Goal: Task Accomplishment & Management: Complete application form

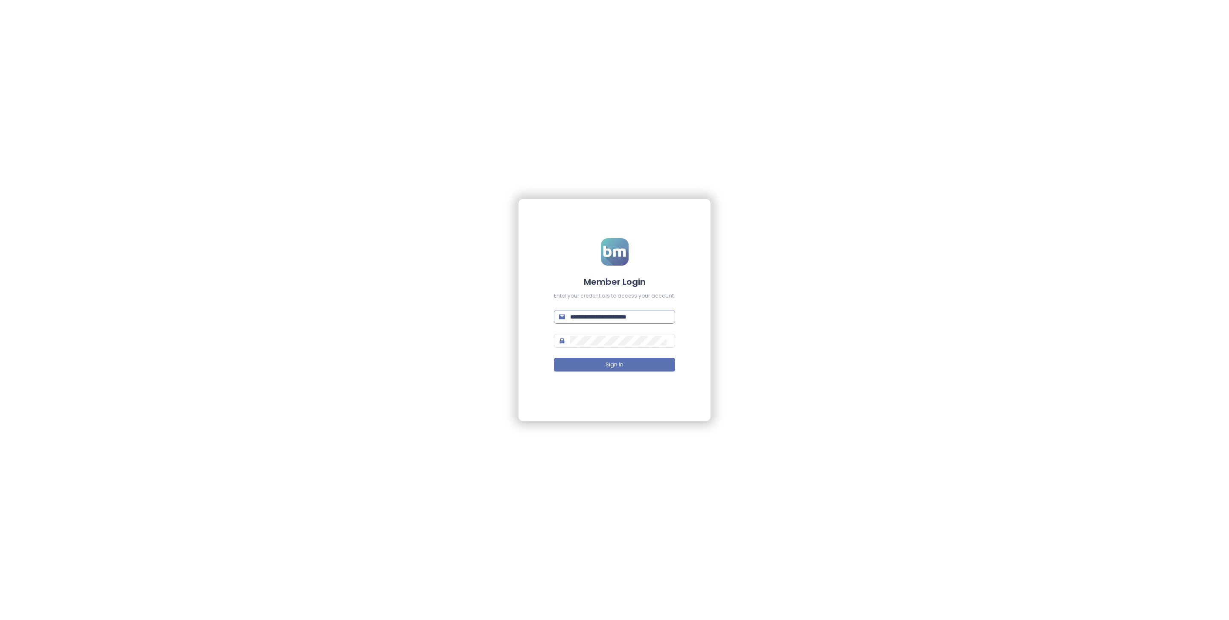
click at [639, 315] on input "**********" at bounding box center [620, 316] width 100 height 9
type input "**********"
click at [639, 360] on button "Sign In" at bounding box center [614, 365] width 121 height 14
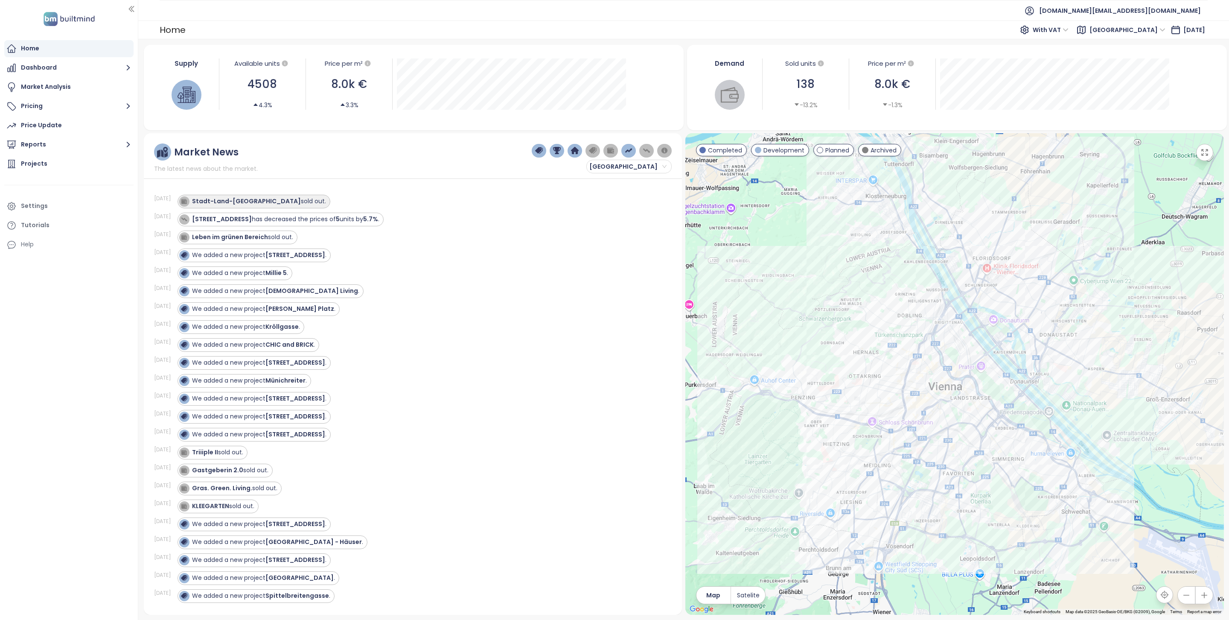
click at [247, 201] on div "Stadt-Land-Berg sold out." at bounding box center [259, 201] width 134 height 9
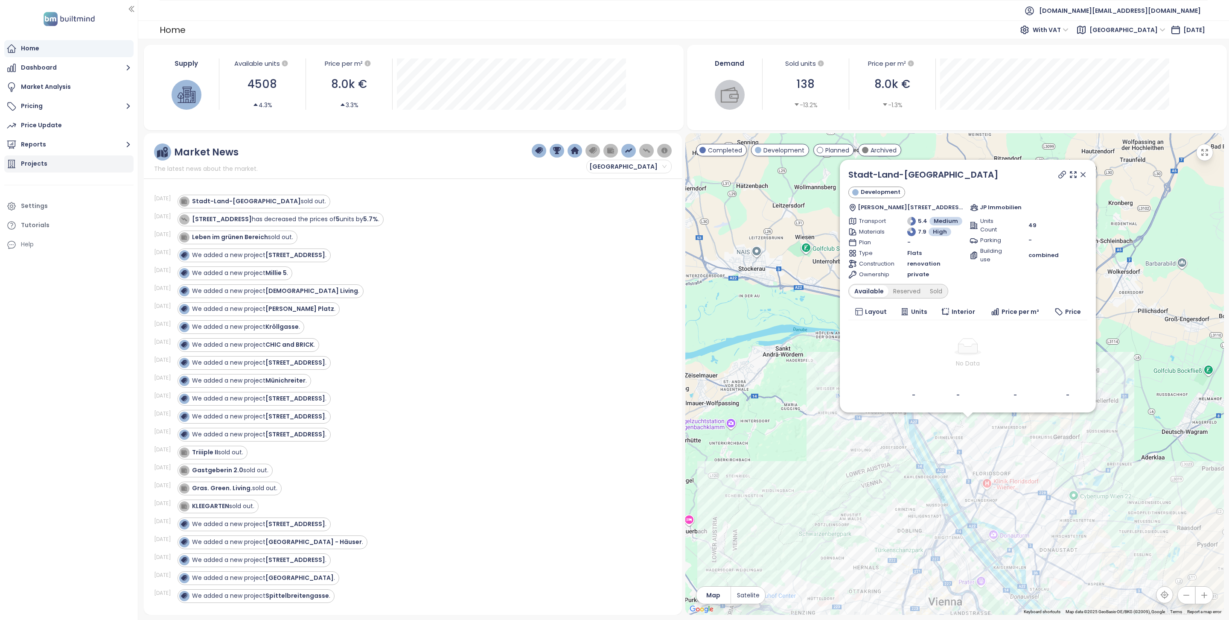
click at [13, 163] on icon at bounding box center [11, 164] width 10 height 10
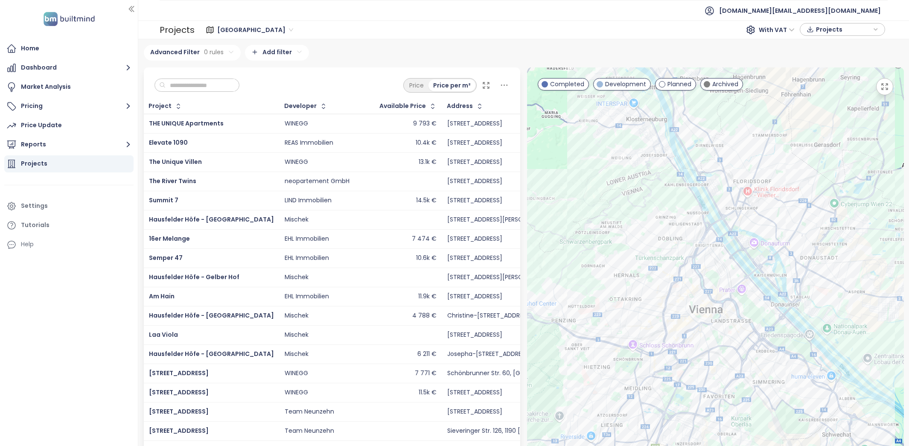
click at [187, 81] on input "text" at bounding box center [200, 85] width 69 height 13
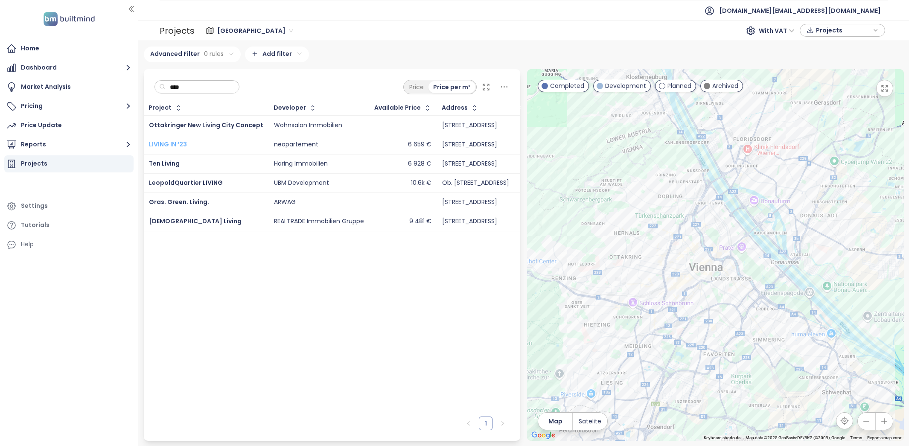
click at [179, 141] on span "LIVING IN ‘23" at bounding box center [168, 144] width 38 height 9
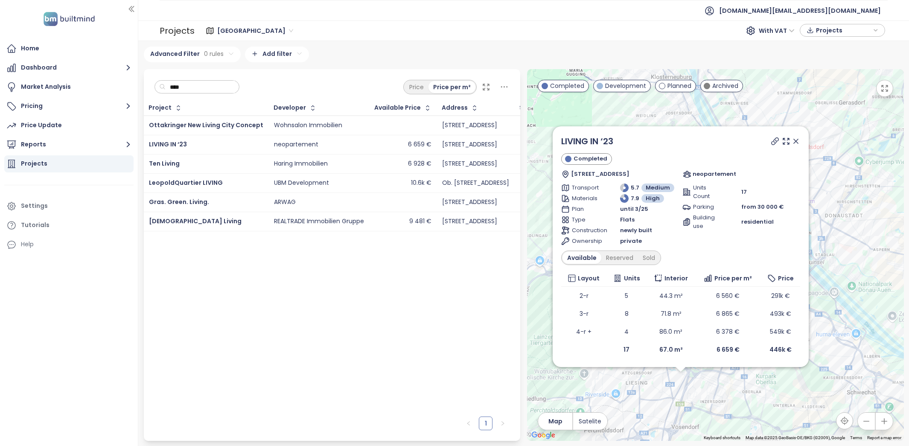
click at [209, 89] on input "****" at bounding box center [200, 87] width 69 height 13
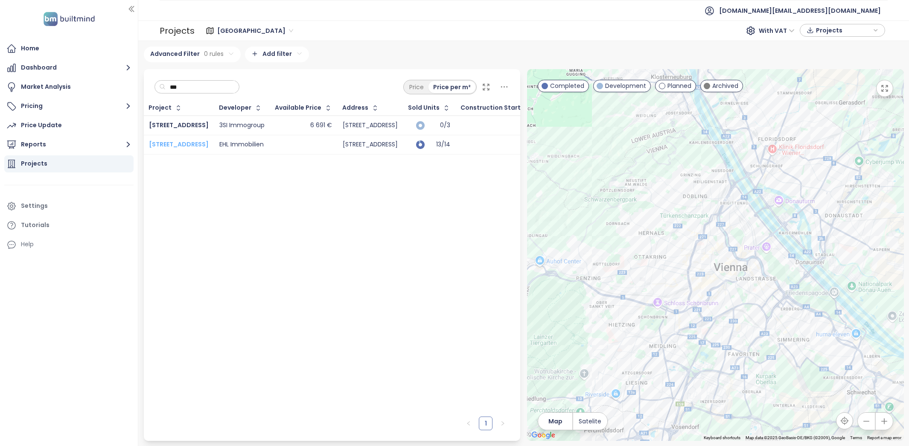
click at [193, 143] on span "Mauerbachstraße 17" at bounding box center [179, 144] width 60 height 9
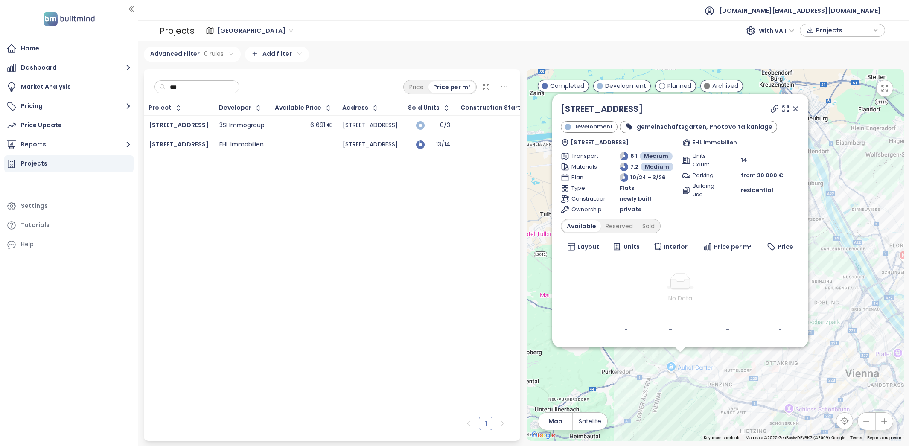
click at [172, 87] on input "***" at bounding box center [200, 87] width 69 height 13
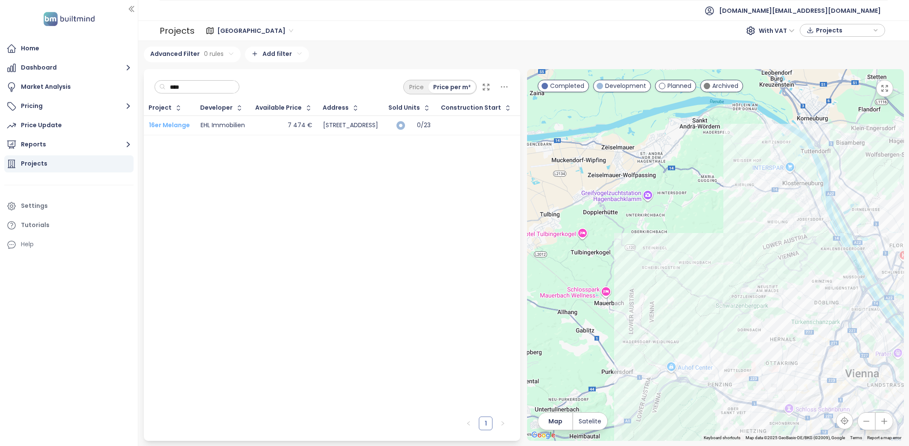
click at [177, 121] on span "16er Melange" at bounding box center [169, 125] width 41 height 9
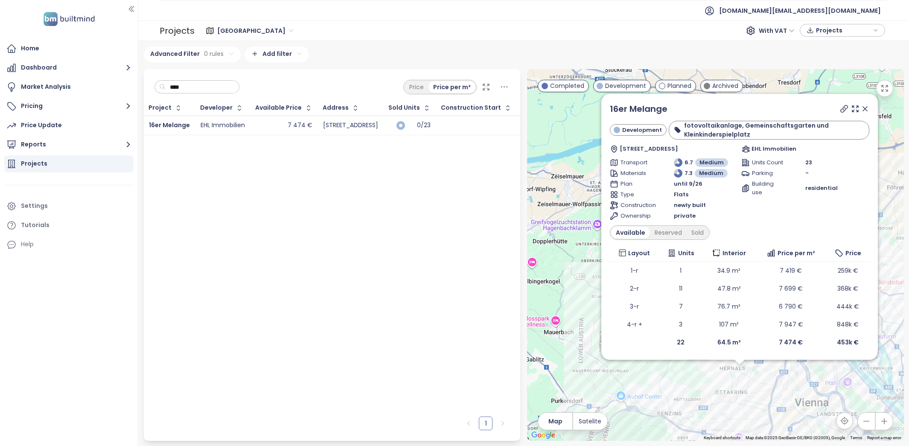
click at [203, 92] on input "****" at bounding box center [200, 87] width 69 height 13
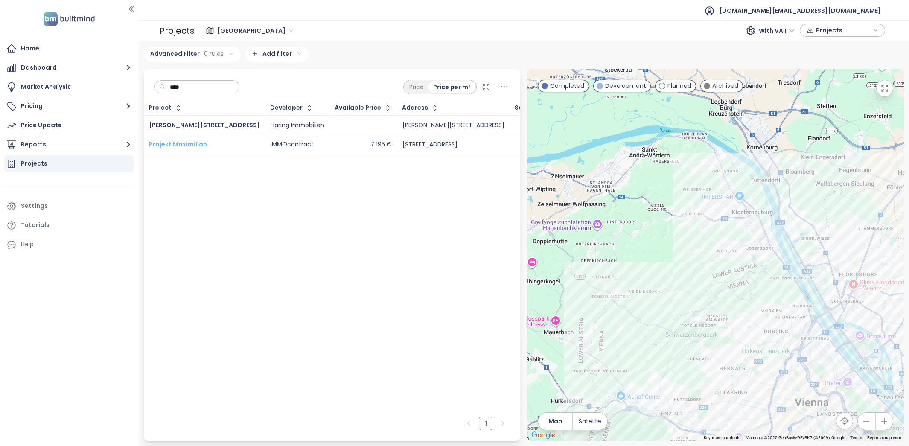
click at [186, 141] on span "Projekt Maximilian" at bounding box center [178, 144] width 58 height 9
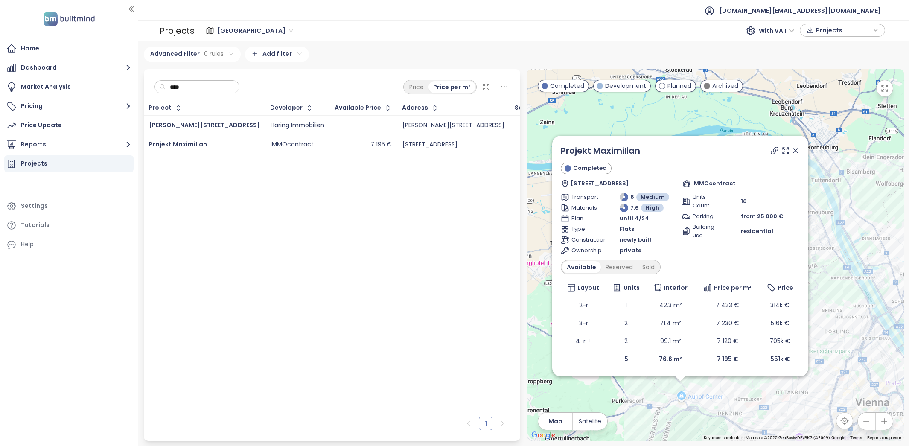
click at [201, 85] on input "****" at bounding box center [200, 87] width 69 height 13
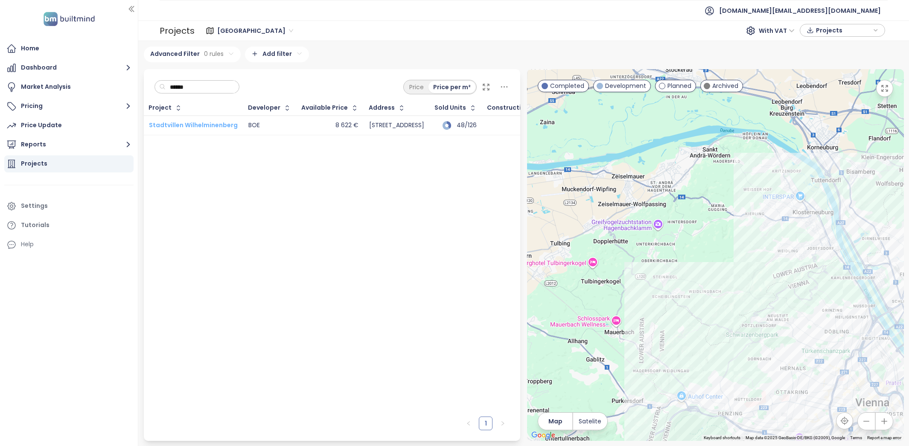
click at [228, 122] on span "Stadtvillen Wilhelminenberg" at bounding box center [193, 125] width 89 height 9
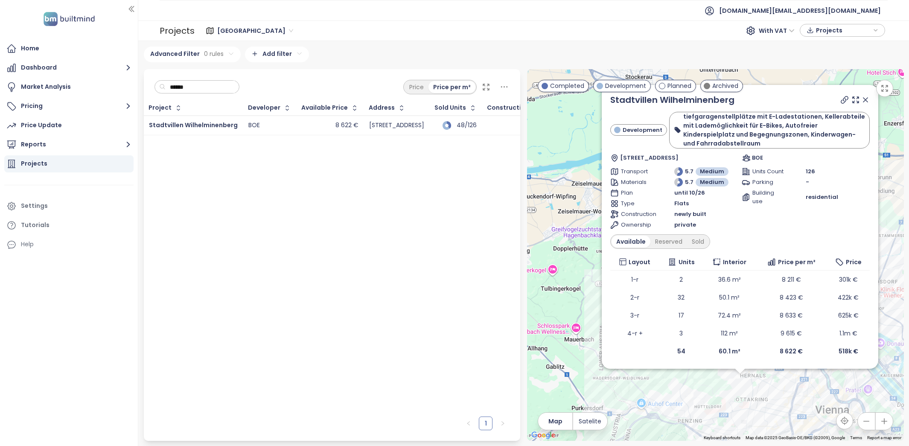
click at [192, 90] on input "******" at bounding box center [200, 87] width 69 height 13
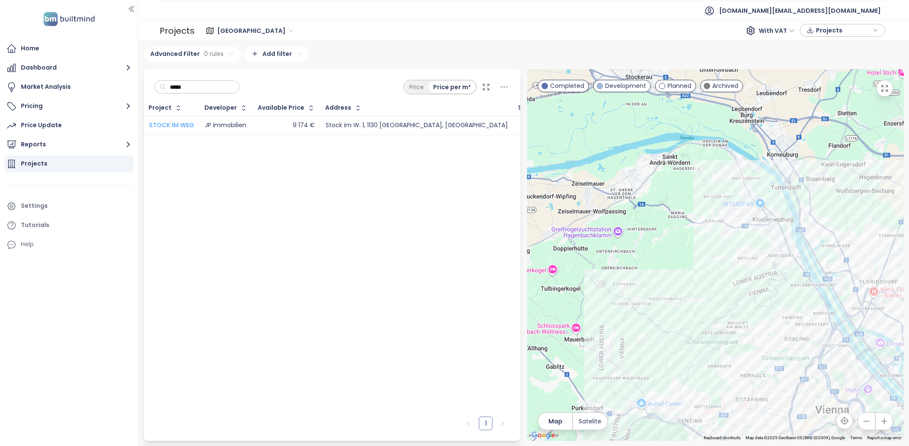
type input "*****"
click at [183, 122] on span "STOCK IM WEG" at bounding box center [171, 125] width 45 height 9
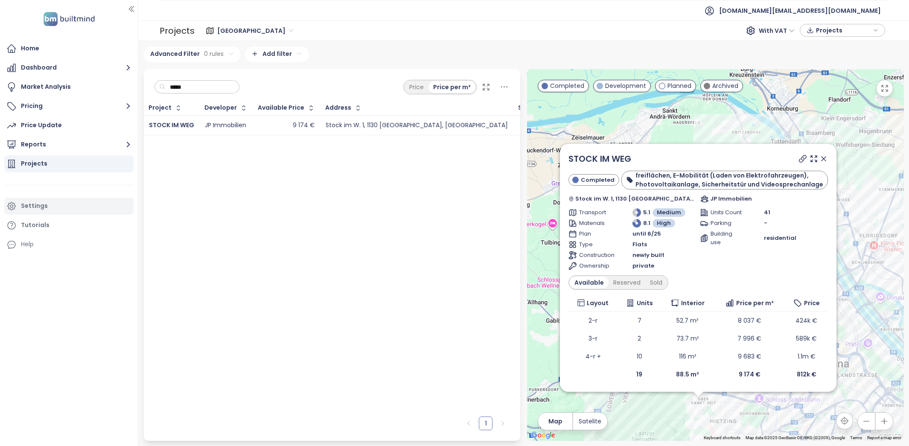
click at [38, 208] on div "Settings" at bounding box center [34, 206] width 27 height 11
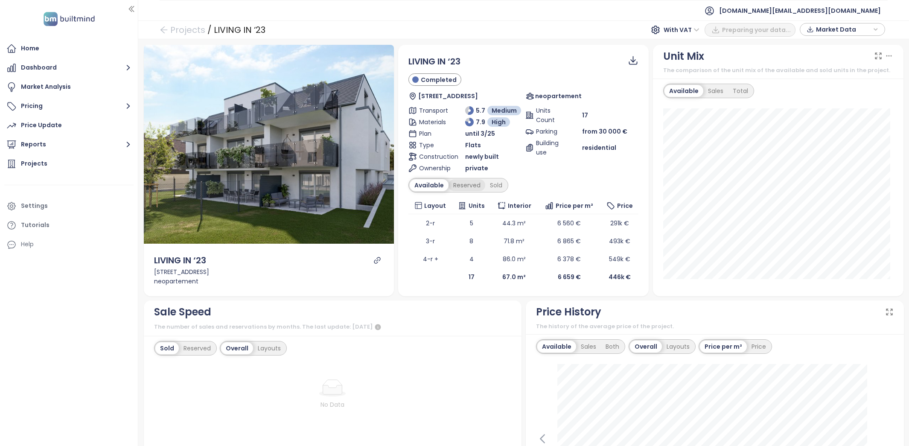
click at [452, 185] on div "Reserved" at bounding box center [466, 185] width 37 height 12
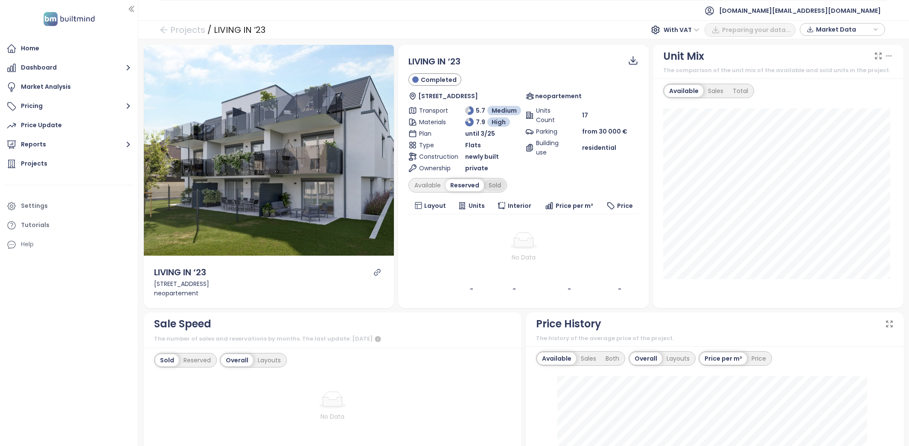
click at [491, 180] on div "Sold" at bounding box center [495, 185] width 22 height 12
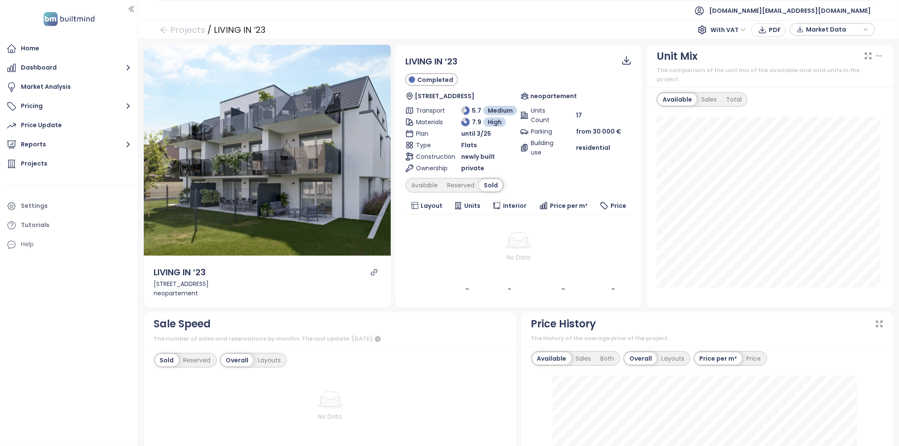
click at [371, 272] on icon "link" at bounding box center [374, 272] width 6 height 6
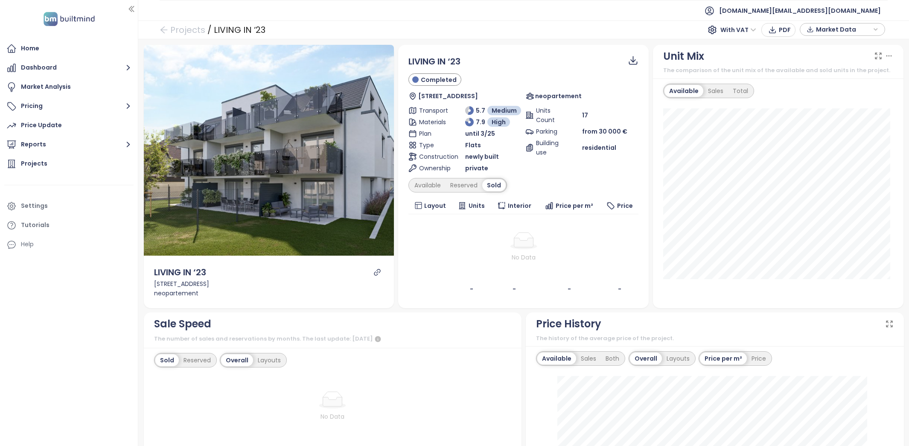
click at [433, 173] on div "LIVING IN ‘23 Completed Hungereckstraße 46, 1230 Wien, Austria neopartement Tra…" at bounding box center [523, 176] width 230 height 243
click at [433, 180] on div "Available" at bounding box center [428, 185] width 36 height 12
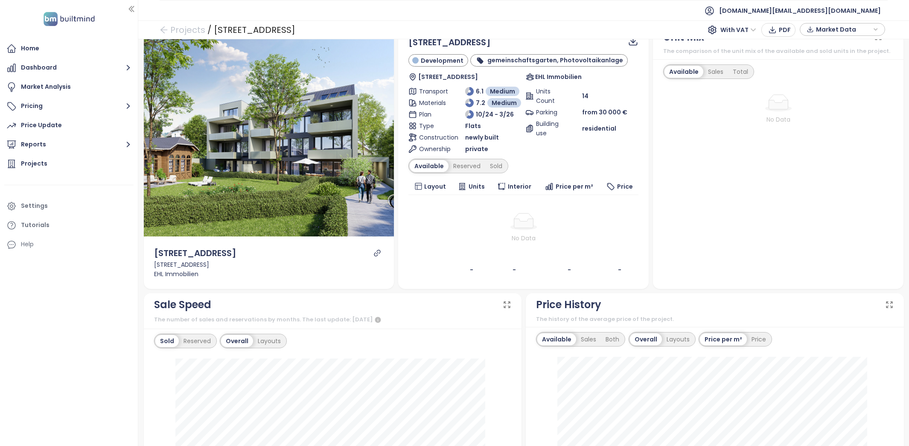
scroll to position [17, 0]
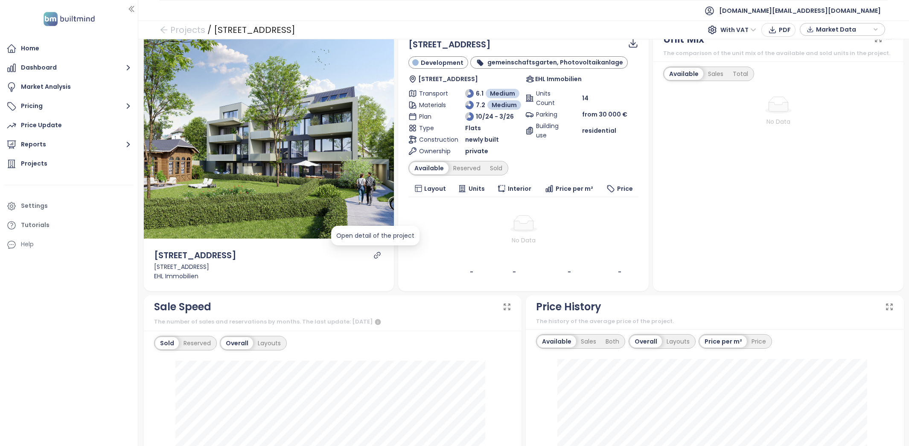
click at [373, 253] on icon "link" at bounding box center [377, 255] width 8 height 8
click at [454, 162] on div "Reserved" at bounding box center [466, 168] width 37 height 12
click at [492, 169] on div "Sold" at bounding box center [495, 168] width 22 height 12
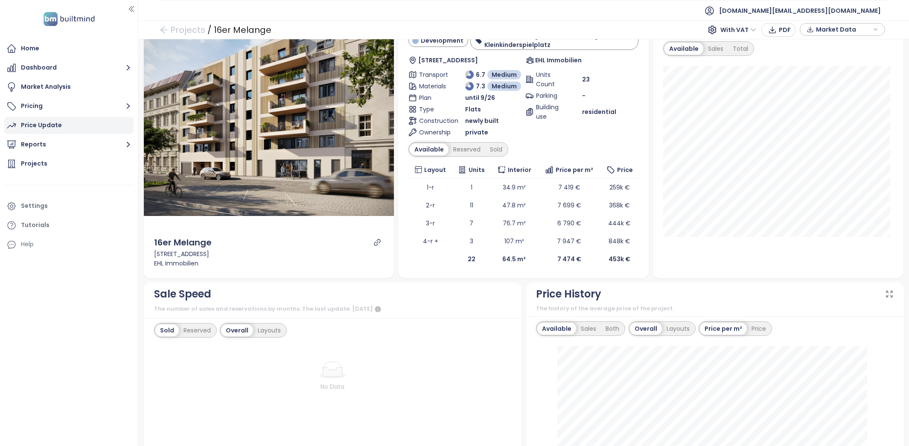
scroll to position [33, 0]
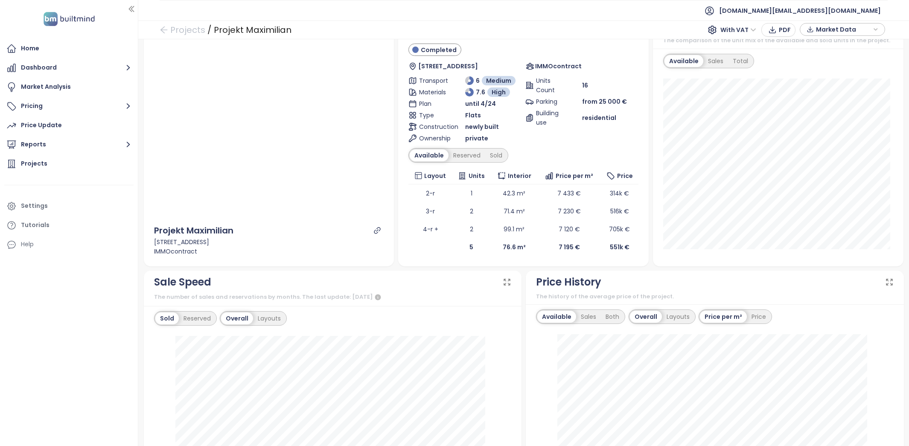
scroll to position [25, 0]
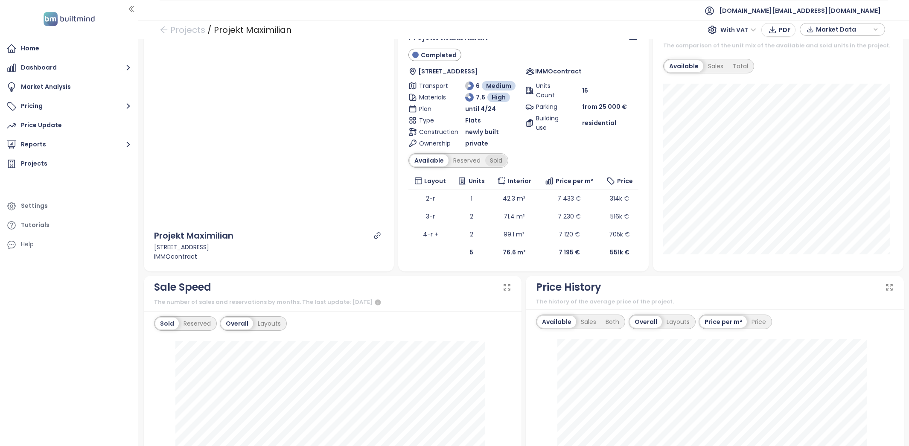
click at [491, 158] on div "Sold" at bounding box center [496, 160] width 22 height 12
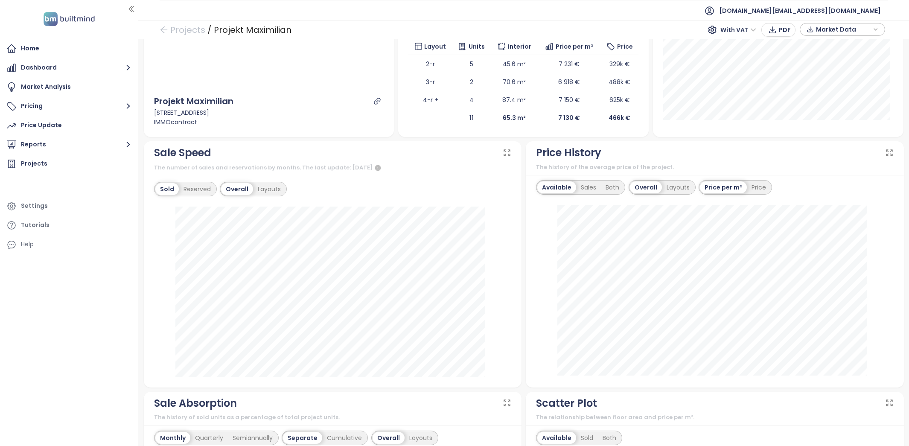
scroll to position [152, 0]
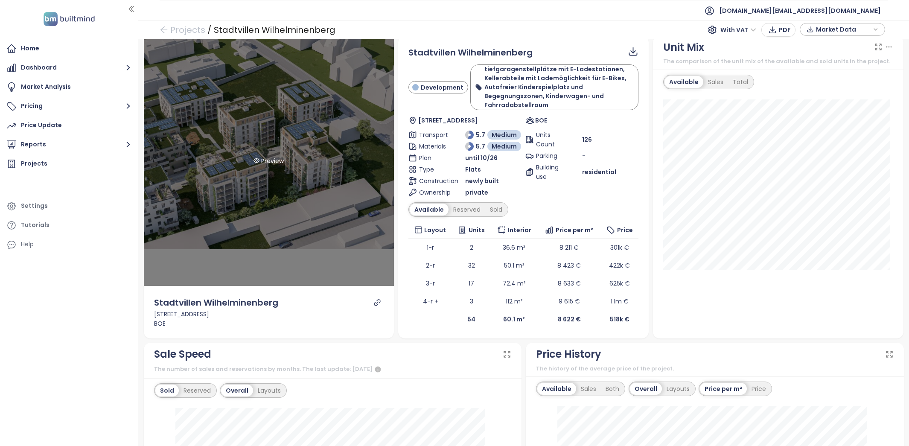
scroll to position [9, 0]
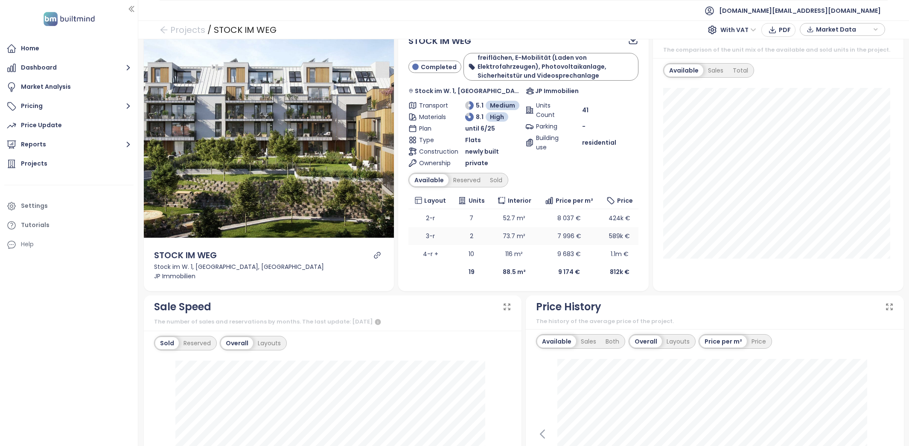
scroll to position [3, 0]
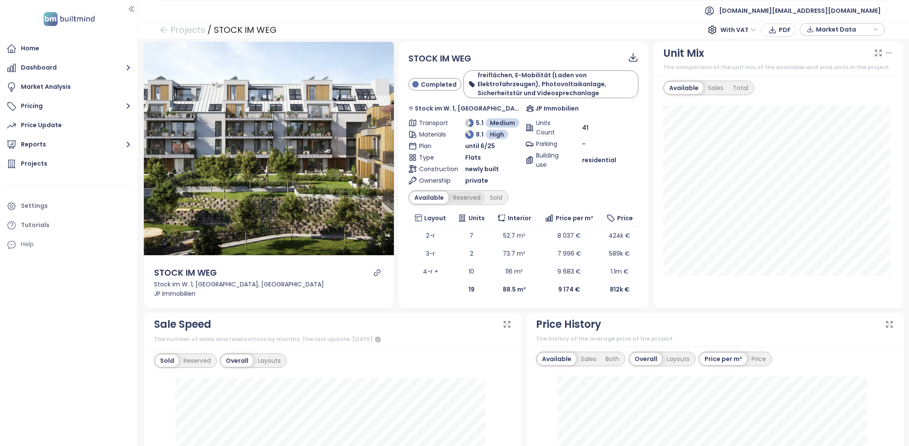
click at [473, 201] on div "Reserved" at bounding box center [466, 198] width 37 height 12
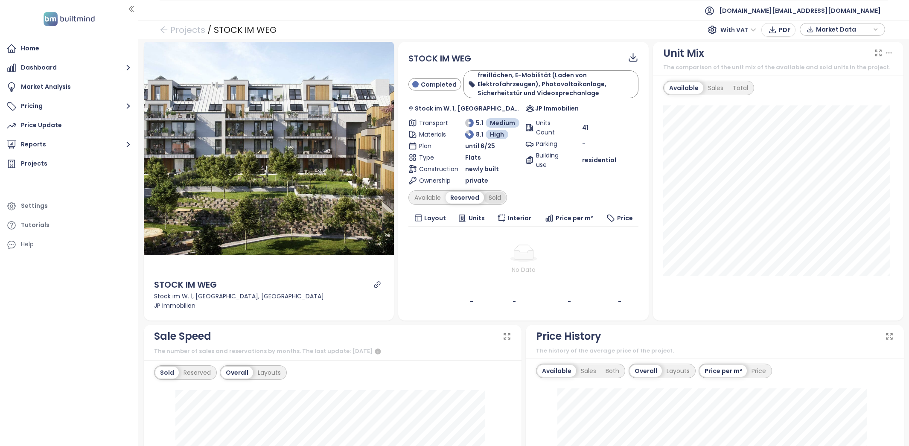
click at [496, 201] on div "Sold" at bounding box center [495, 198] width 22 height 12
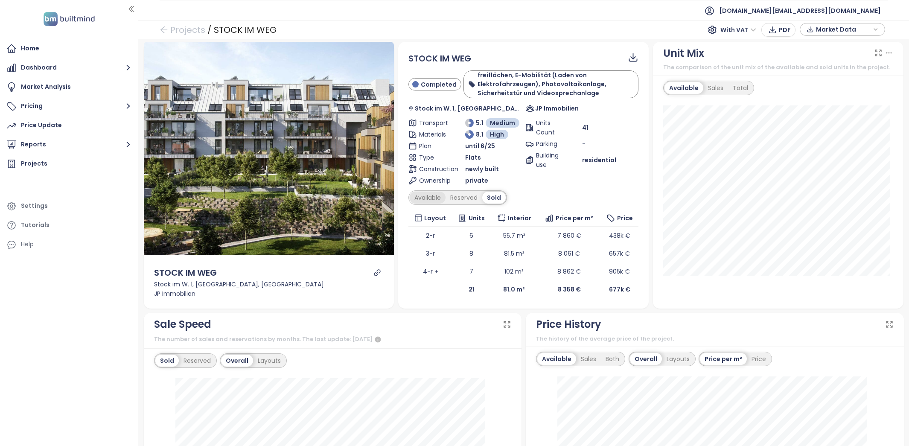
click at [434, 202] on div "Available" at bounding box center [428, 198] width 36 height 12
click at [494, 204] on div "STOCK IM WEG Completed freiflächen, E-Mobilität (Laden von Elektrofahrzeugen), …" at bounding box center [523, 175] width 230 height 246
click at [494, 195] on div "Sold" at bounding box center [496, 198] width 22 height 12
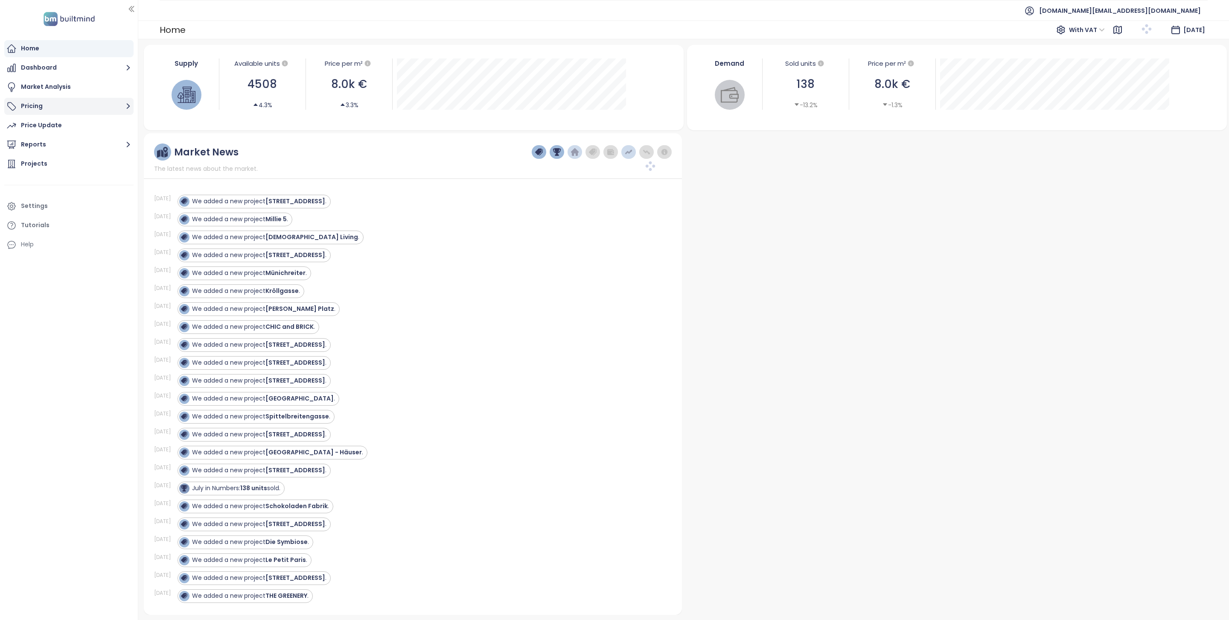
click at [78, 111] on button "Pricing" at bounding box center [68, 106] width 129 height 17
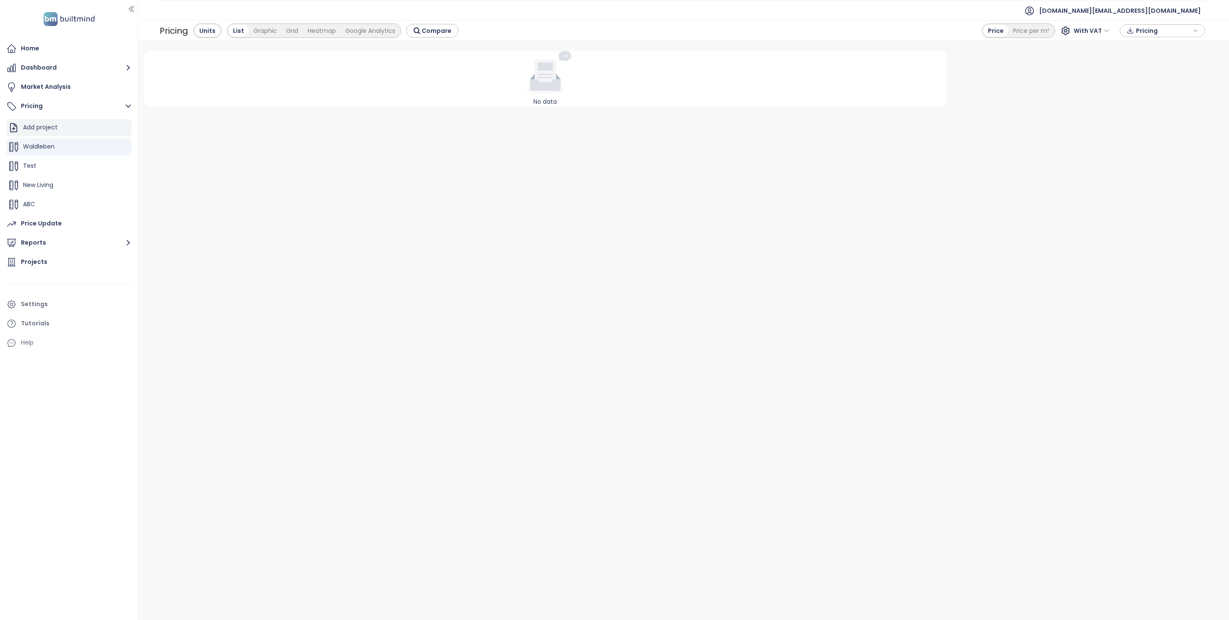
click at [70, 134] on div "Add project" at bounding box center [68, 127] width 125 height 17
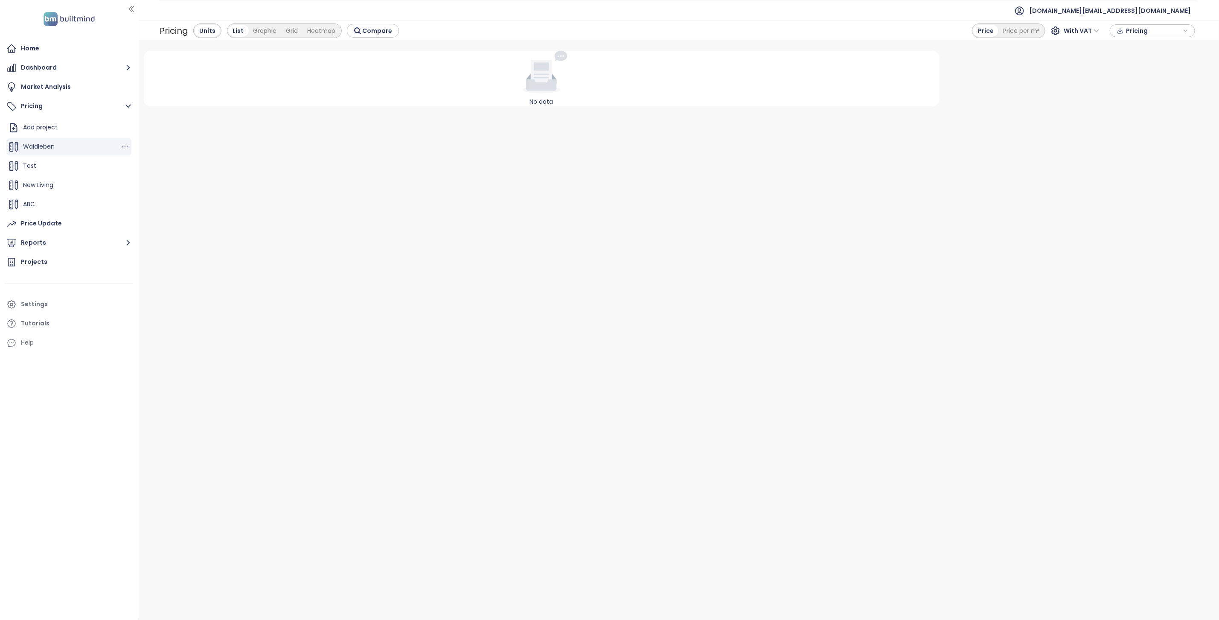
click at [84, 146] on div "Waldleben" at bounding box center [68, 146] width 125 height 17
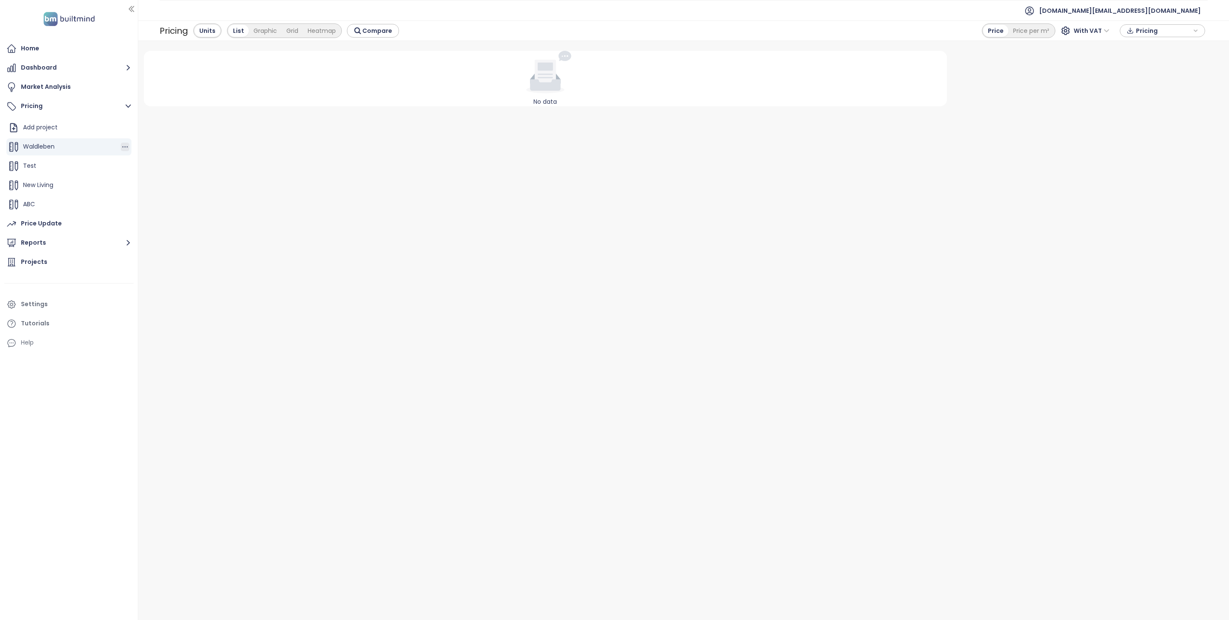
click at [121, 147] on icon "button" at bounding box center [125, 147] width 9 height 9
click at [136, 183] on icon "button" at bounding box center [132, 186] width 9 height 9
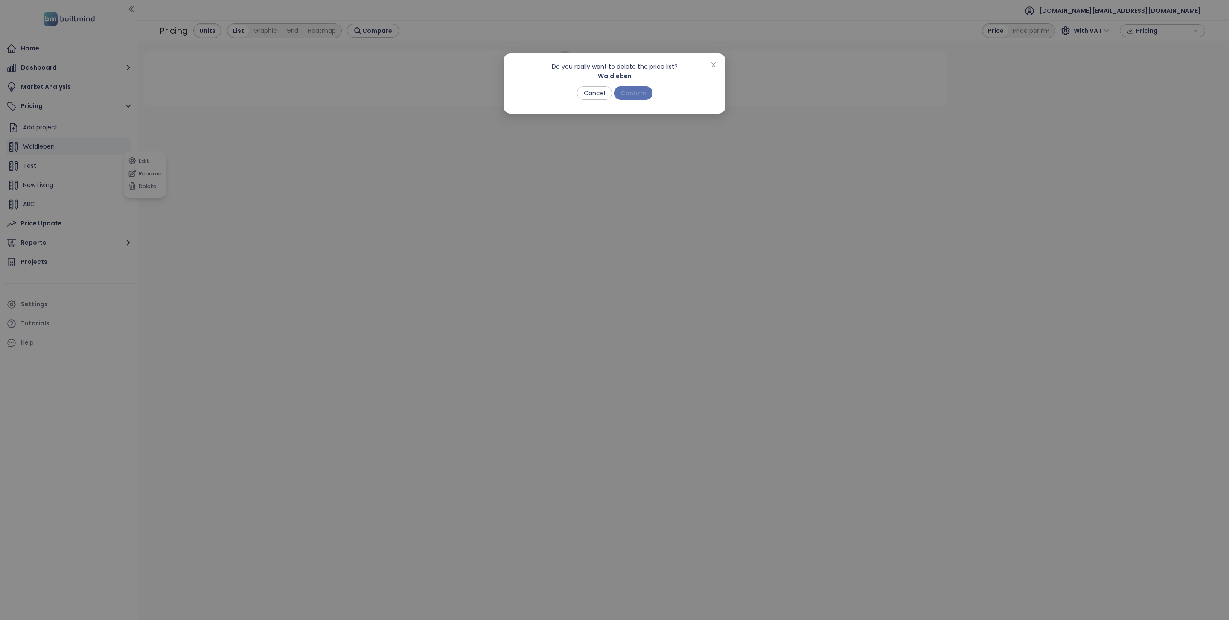
click at [634, 99] on button "Confirm" at bounding box center [633, 93] width 38 height 14
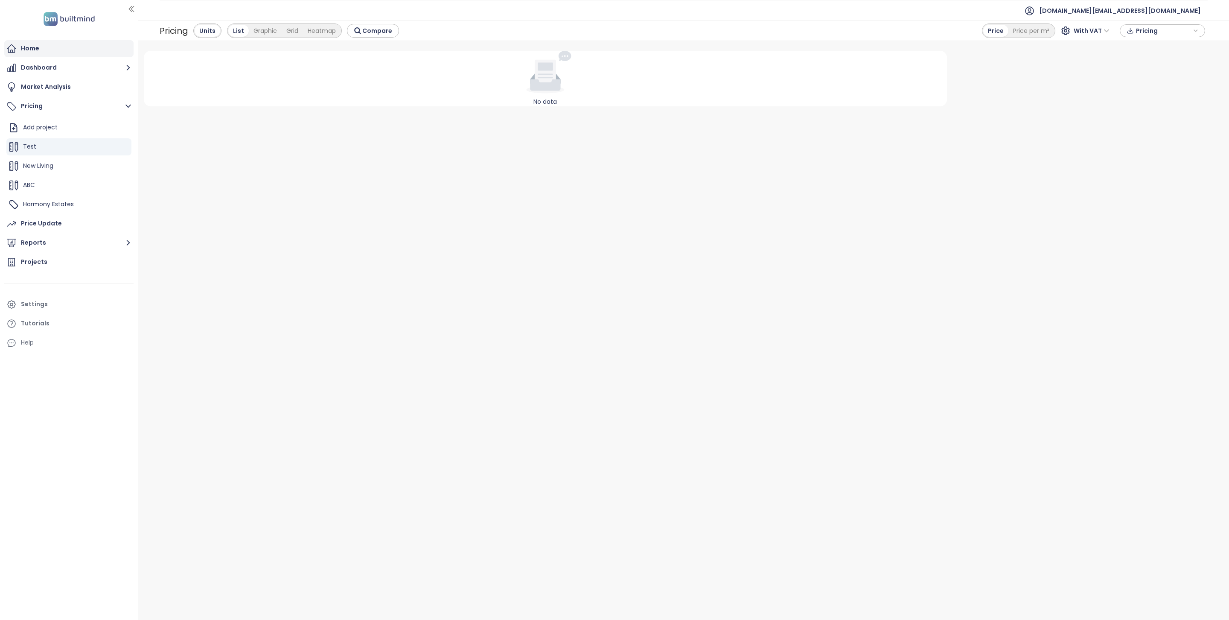
click at [93, 50] on div "Home" at bounding box center [68, 48] width 129 height 17
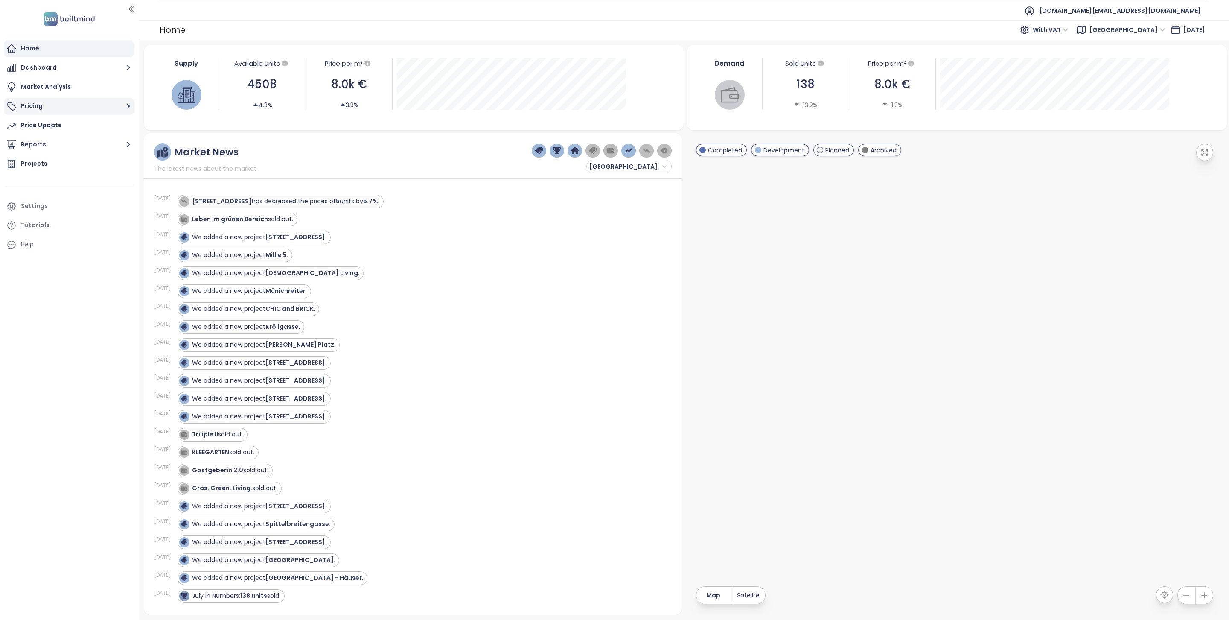
click at [56, 113] on button "Pricing" at bounding box center [68, 106] width 129 height 17
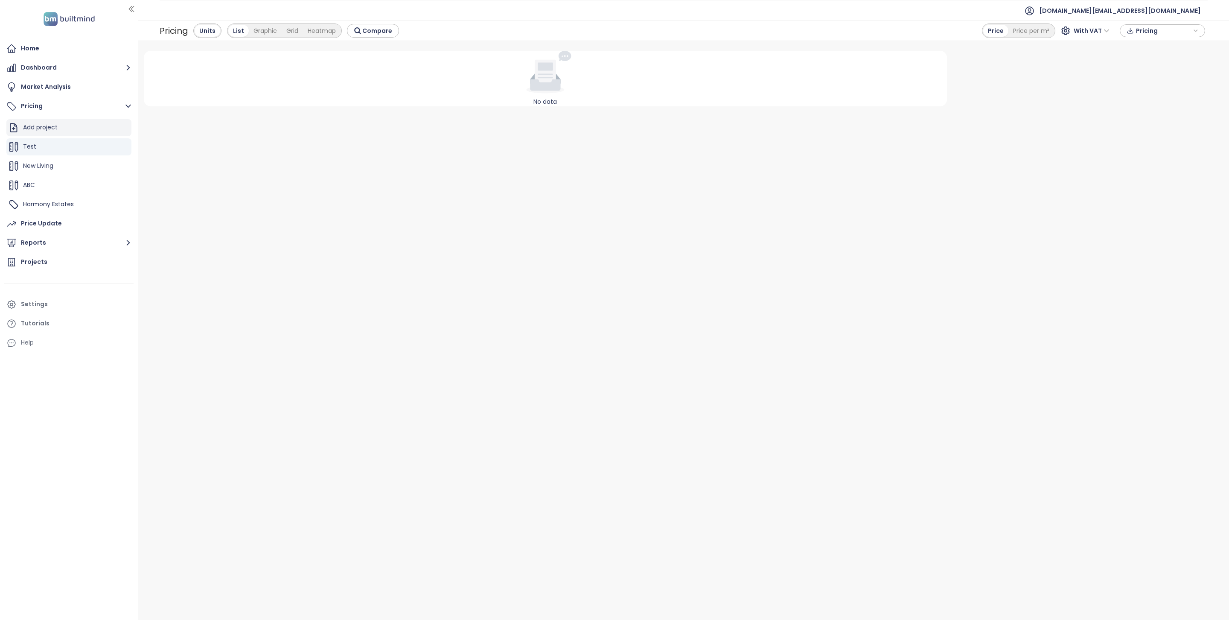
click at [54, 125] on div "Add project" at bounding box center [40, 127] width 35 height 11
click at [37, 240] on button "Reports" at bounding box center [68, 242] width 129 height 17
click at [45, 185] on div "[GEOGRAPHIC_DATA]" at bounding box center [58, 180] width 63 height 11
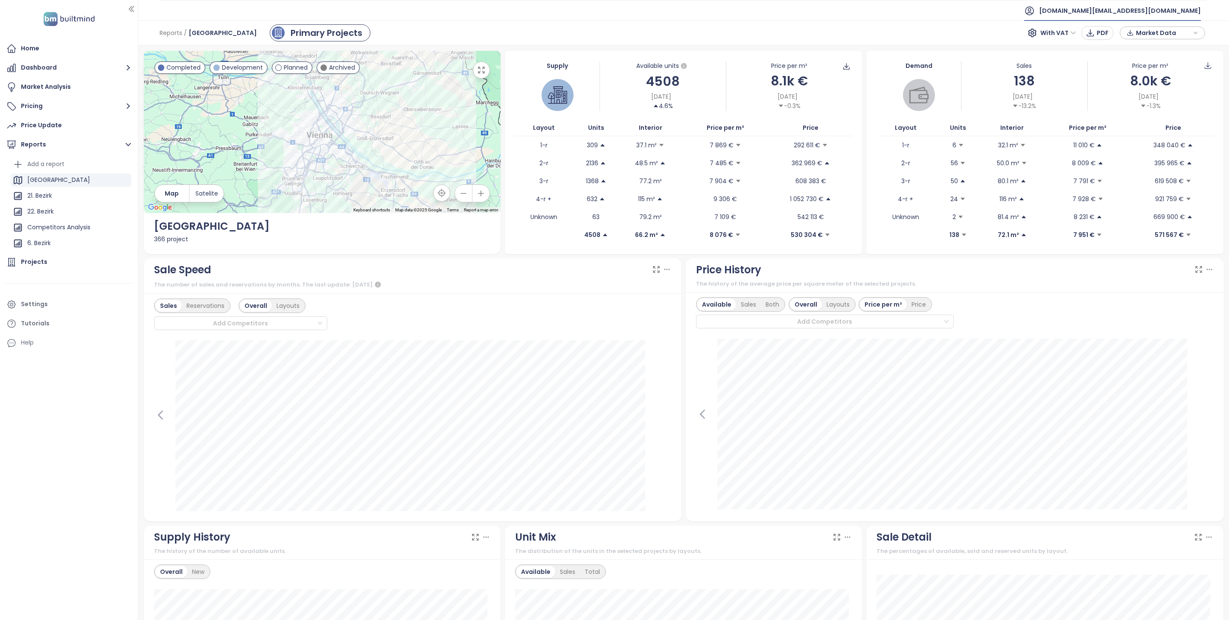
click at [1123, 9] on span "builtmind.at@builtmind.com" at bounding box center [1120, 10] width 162 height 20
click at [1124, 38] on span "Log out" at bounding box center [1117, 34] width 22 height 9
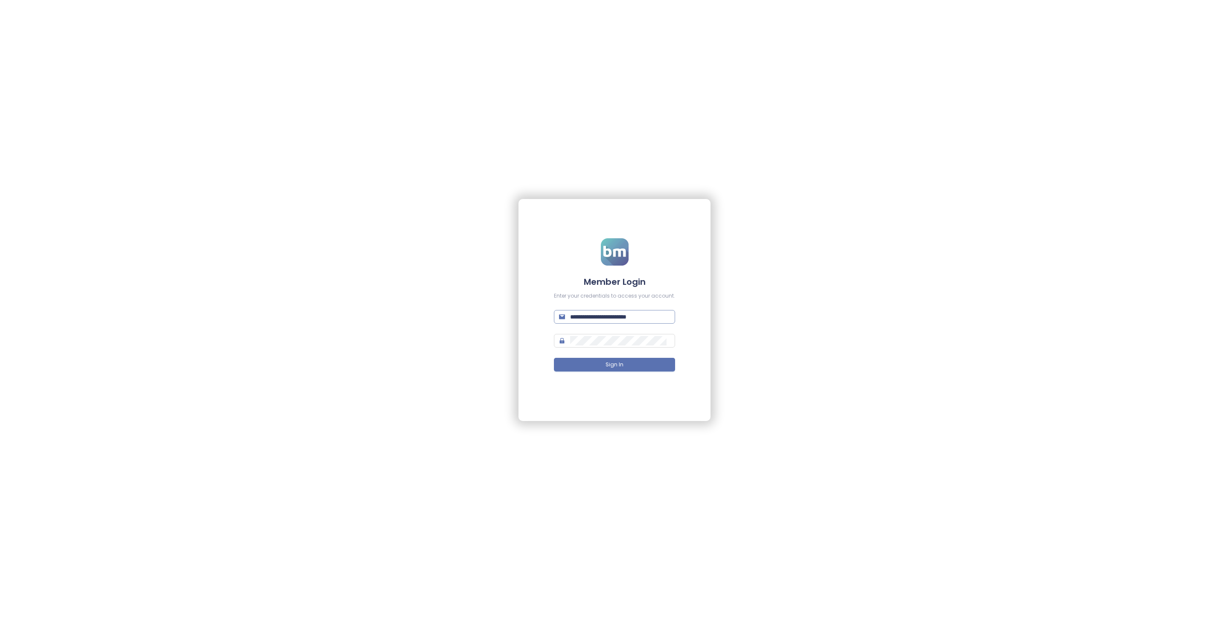
click at [638, 315] on input "**********" at bounding box center [620, 316] width 100 height 9
type input "**********"
click at [624, 358] on button "Sign In" at bounding box center [614, 365] width 121 height 14
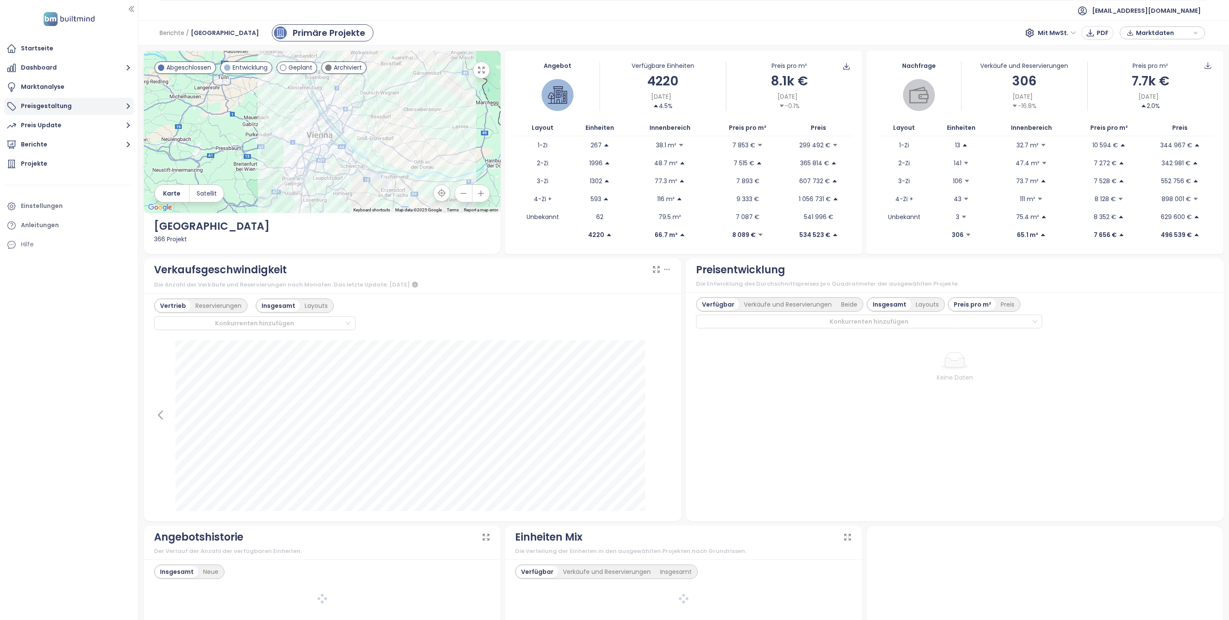
click at [76, 104] on button "Preisgestaltung" at bounding box center [68, 106] width 129 height 17
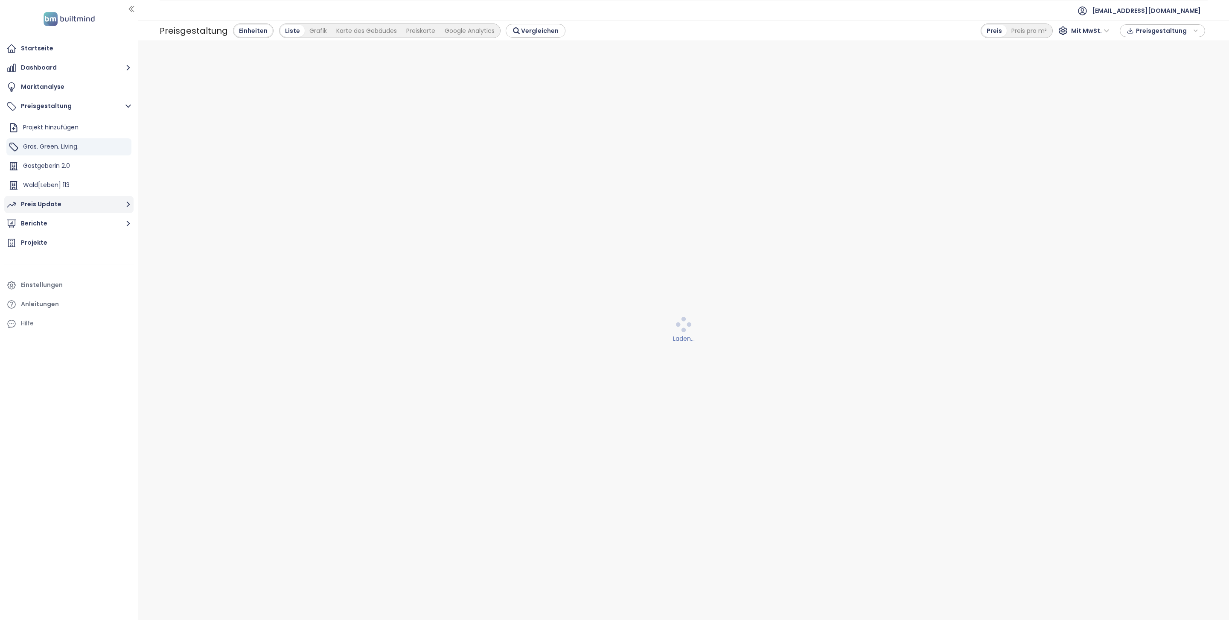
click at [90, 206] on button "Preis Update" at bounding box center [68, 204] width 129 height 17
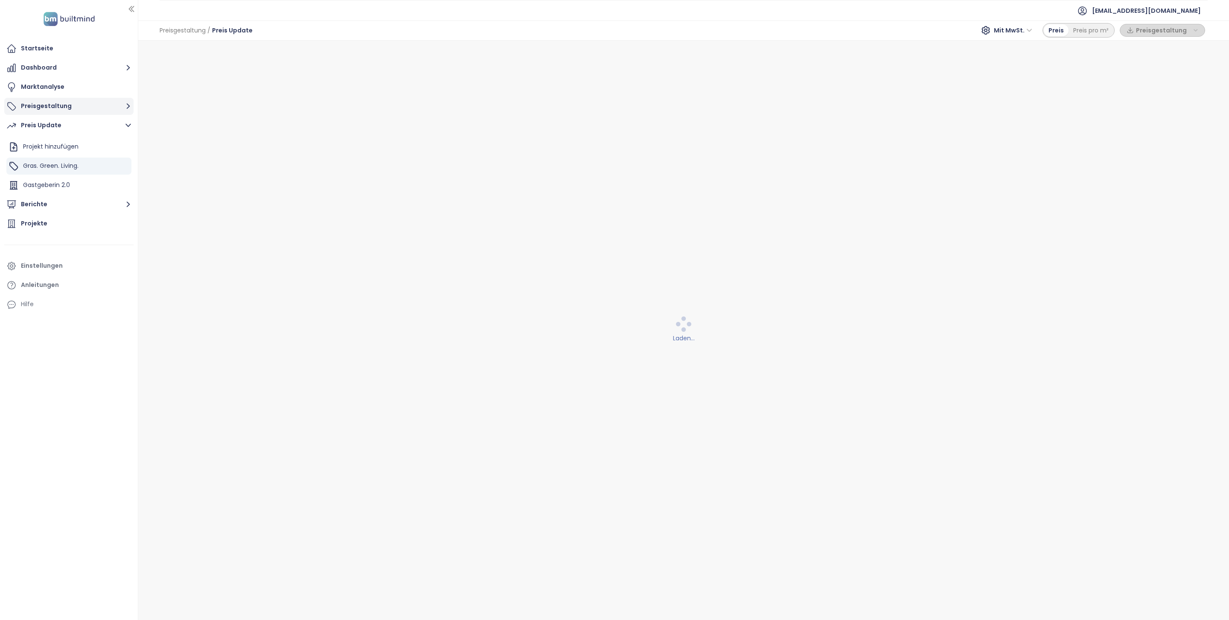
click at [71, 99] on button "Preisgestaltung" at bounding box center [68, 106] width 129 height 17
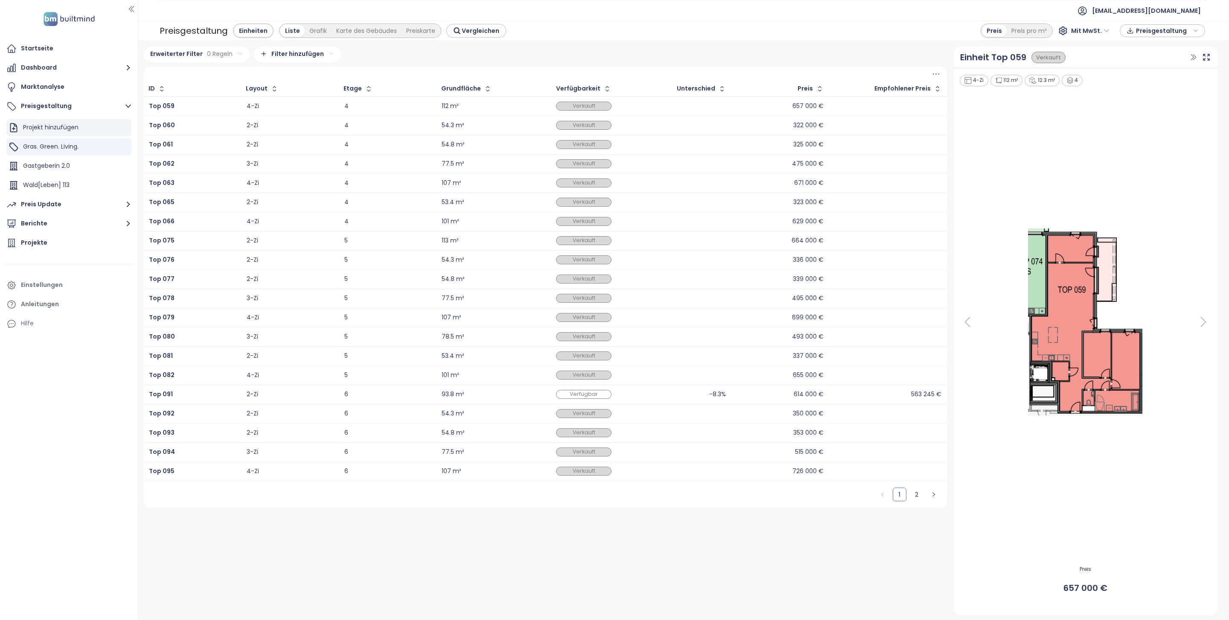
click at [77, 127] on div "Projekt hinzufügen" at bounding box center [50, 127] width 55 height 11
click at [71, 46] on div "Startseite" at bounding box center [68, 48] width 129 height 17
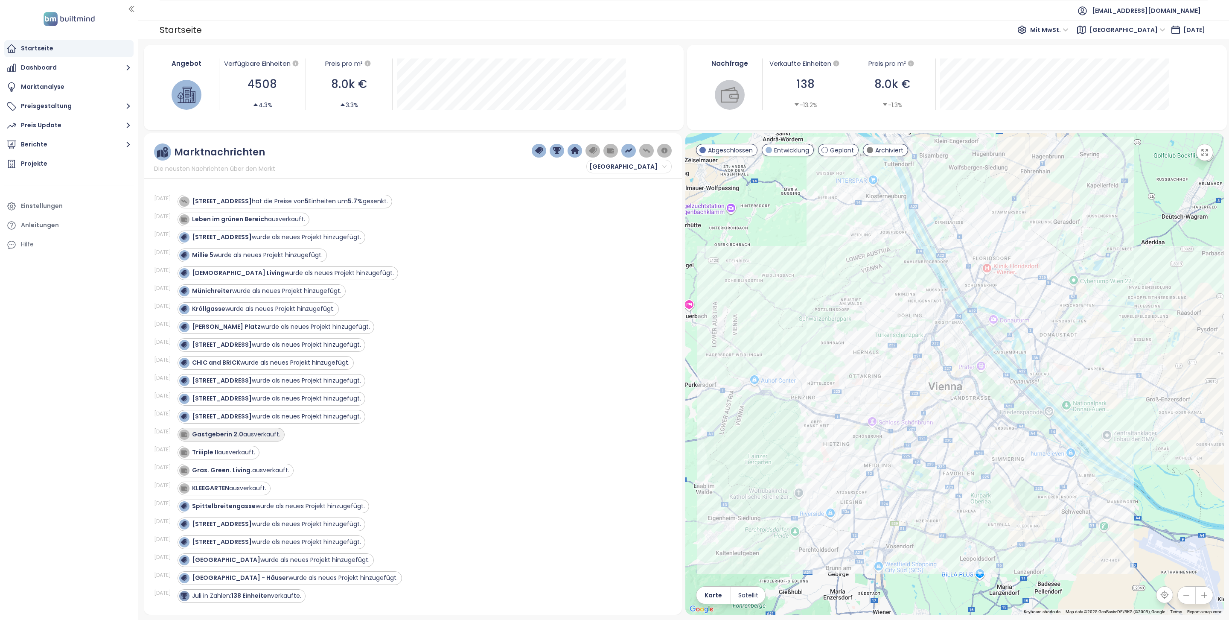
click at [262, 439] on div "Gastgeberin 2.0 ausverkauft." at bounding box center [236, 434] width 88 height 9
click at [63, 128] on button "Preis Update" at bounding box center [68, 125] width 129 height 17
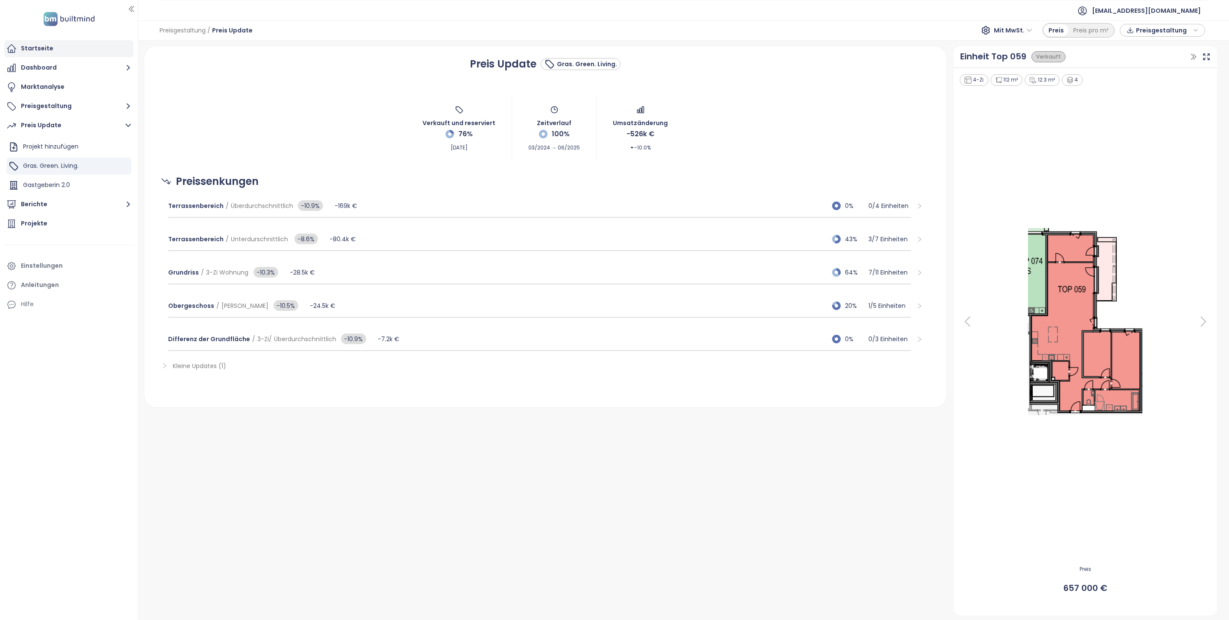
click at [64, 51] on div "Startseite" at bounding box center [68, 48] width 129 height 17
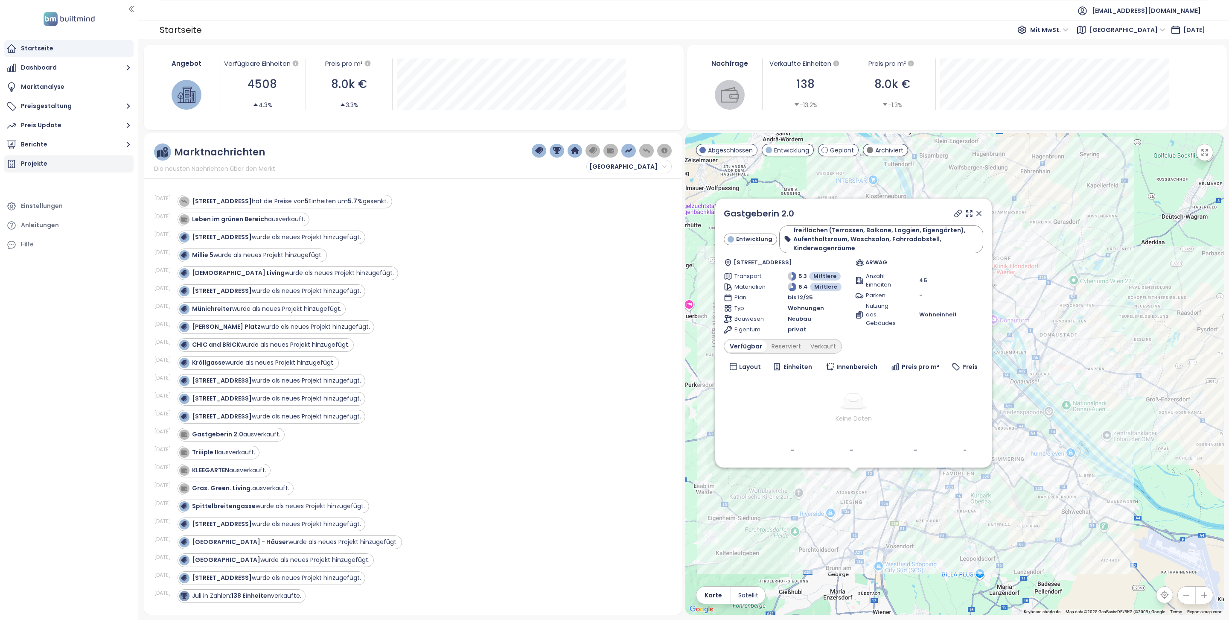
click at [68, 159] on div "Projekte" at bounding box center [68, 163] width 129 height 17
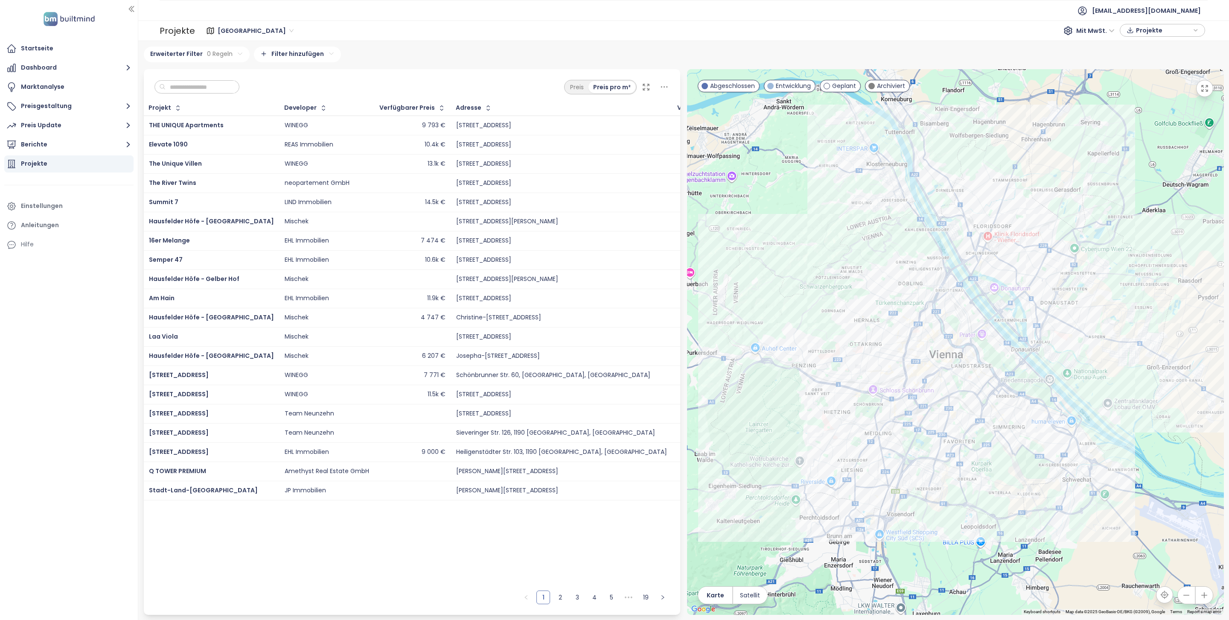
click at [215, 81] on input "text" at bounding box center [200, 87] width 69 height 13
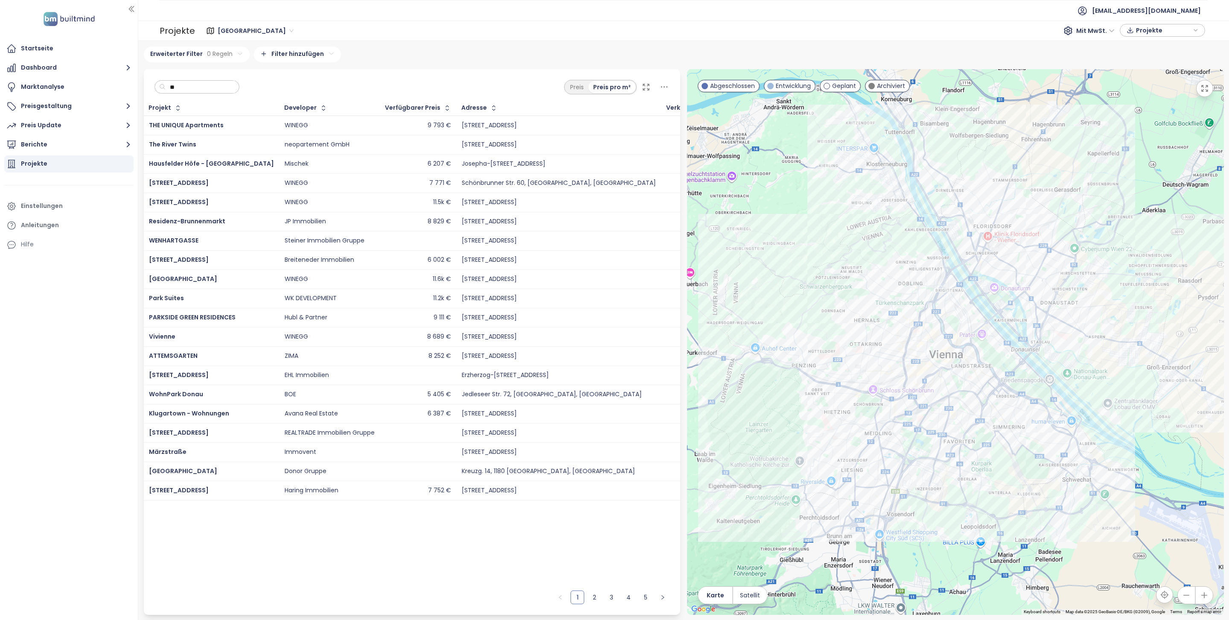
type input "***"
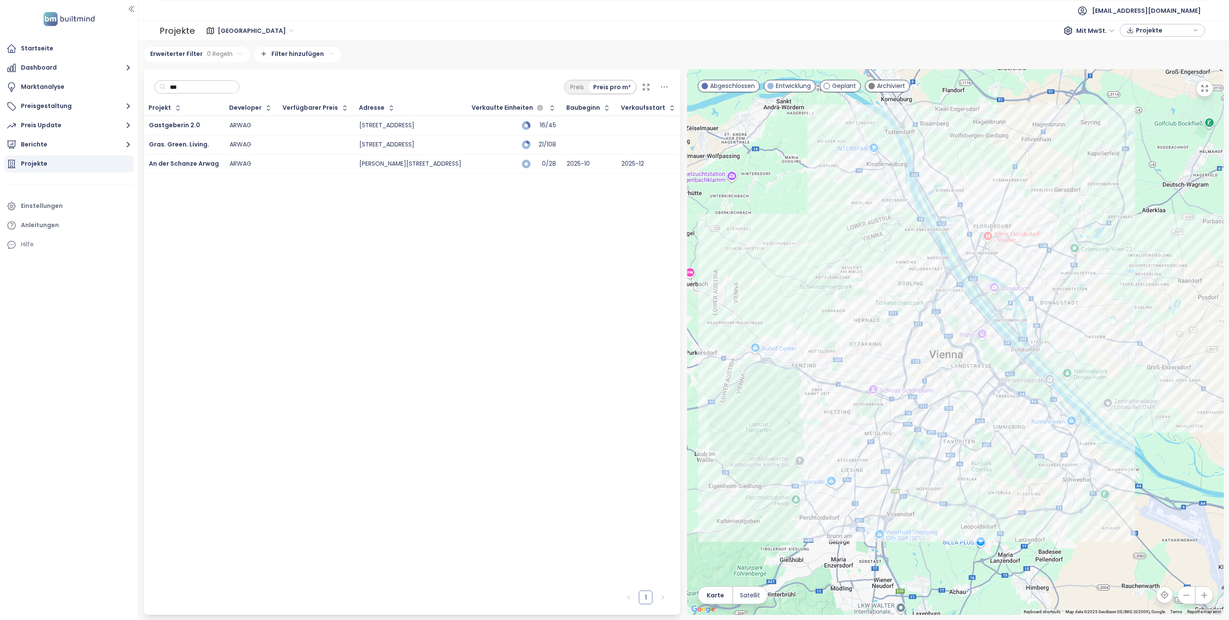
click at [180, 87] on input "***" at bounding box center [200, 87] width 69 height 13
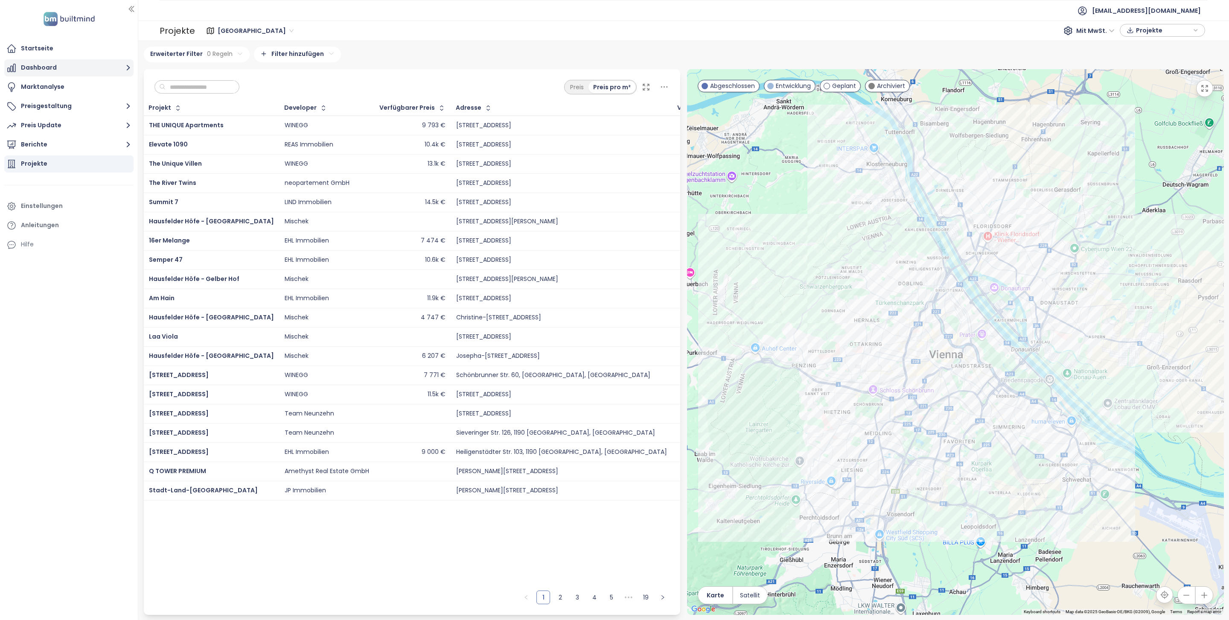
click at [55, 66] on button "Dashboard" at bounding box center [68, 67] width 129 height 17
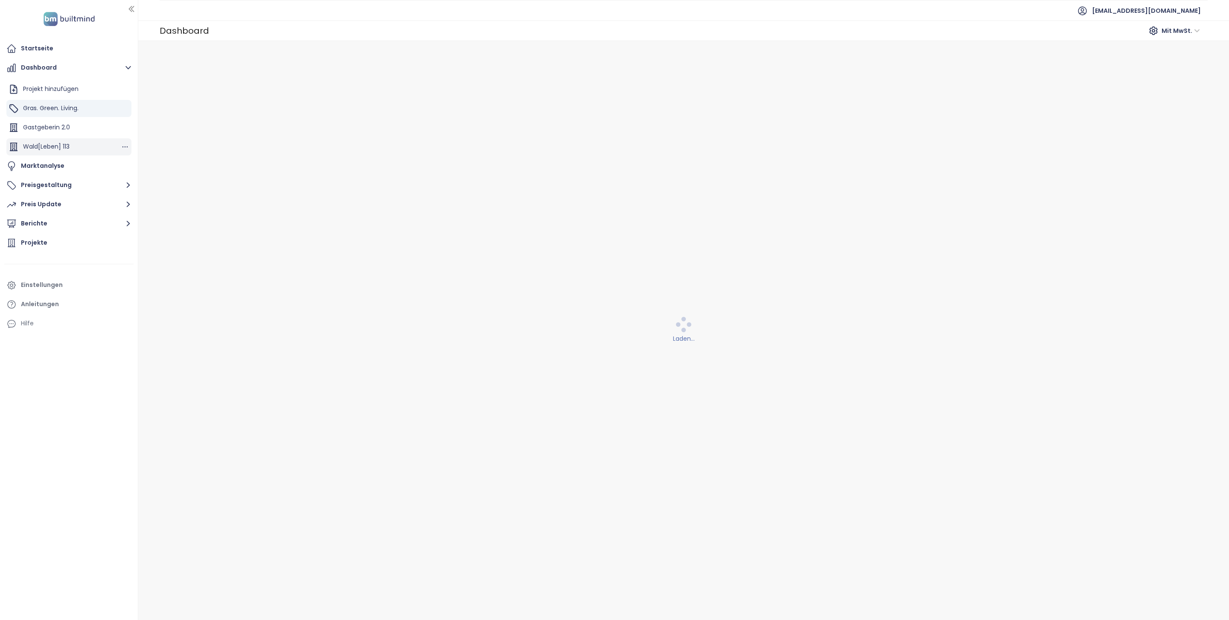
click at [65, 142] on span "Wald[Leben] 113" at bounding box center [46, 146] width 47 height 9
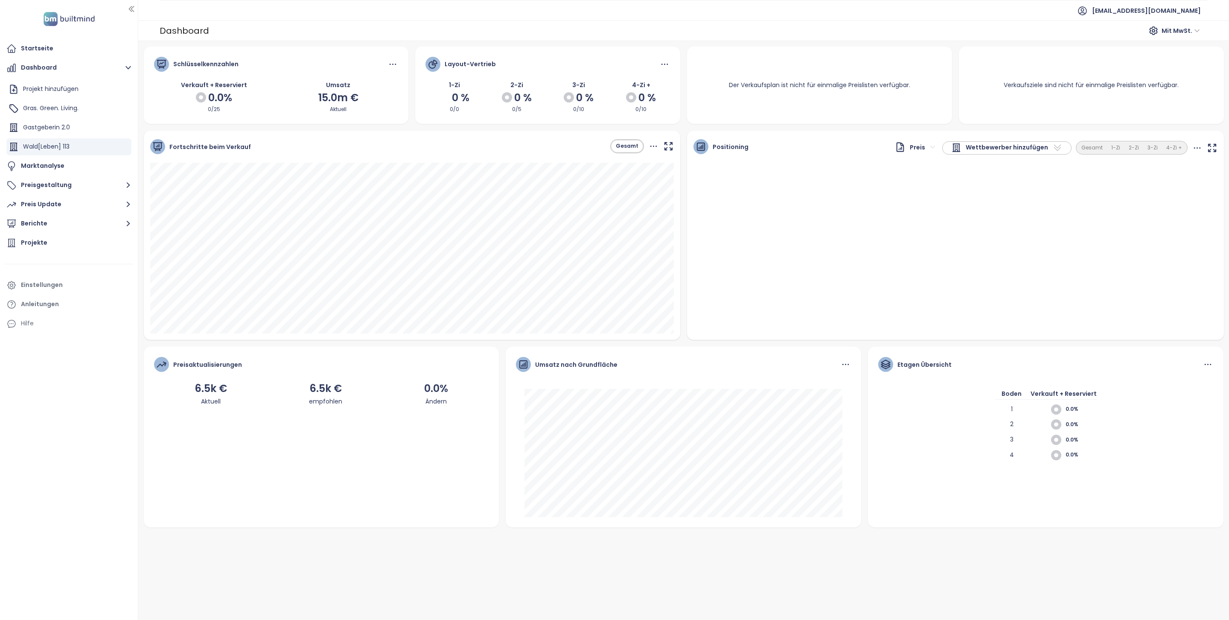
click at [1019, 151] on span "Wettbewerber hinzufügen" at bounding box center [1007, 148] width 82 height 10
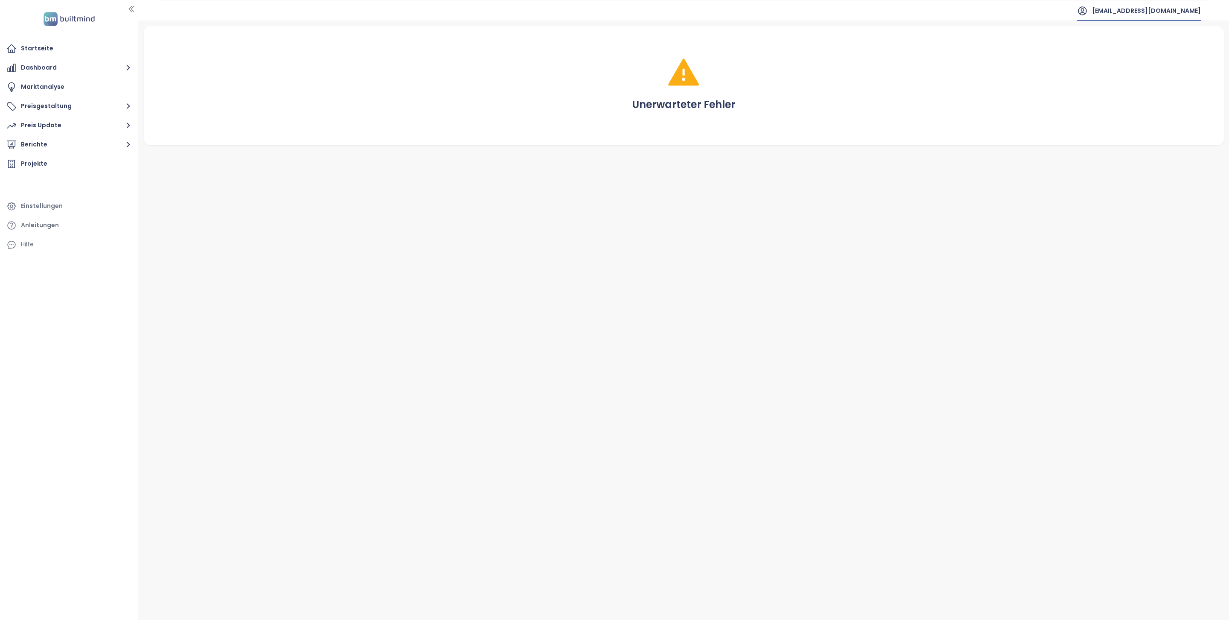
click at [1173, 16] on span "[EMAIL_ADDRESS][DOMAIN_NAME]" at bounding box center [1146, 10] width 109 height 20
click at [1176, 12] on span "[EMAIL_ADDRESS][DOMAIN_NAME]" at bounding box center [1146, 10] width 109 height 20
click at [1169, 32] on span "Abmelden" at bounding box center [1156, 34] width 31 height 9
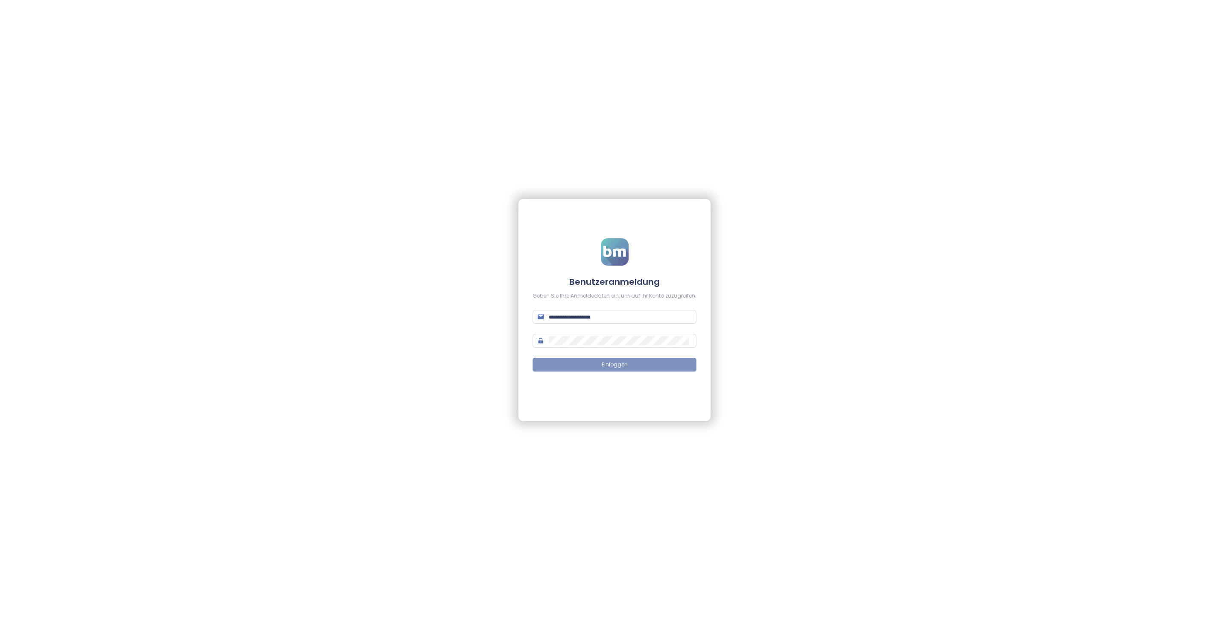
type input "**********"
click at [671, 362] on button "Einloggen" at bounding box center [615, 365] width 164 height 14
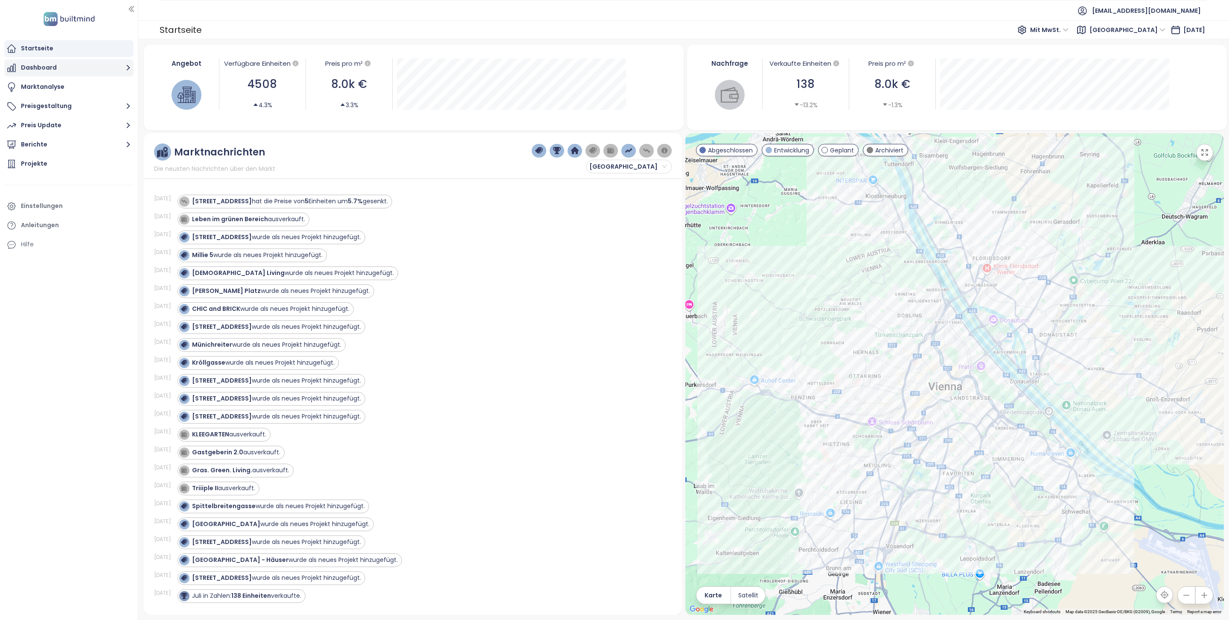
drag, startPoint x: 62, startPoint y: 63, endPoint x: 62, endPoint y: 68, distance: 5.6
click at [62, 63] on button "Dashboard" at bounding box center [68, 67] width 129 height 17
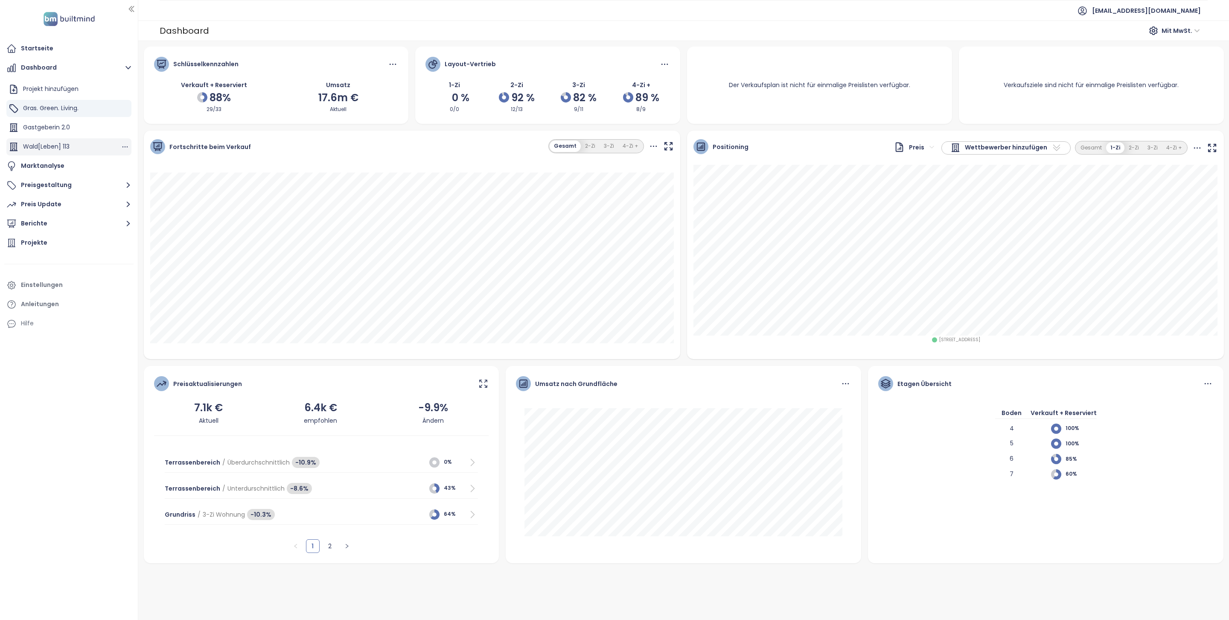
click at [72, 149] on div "Wald[Leben] 113" at bounding box center [68, 146] width 125 height 17
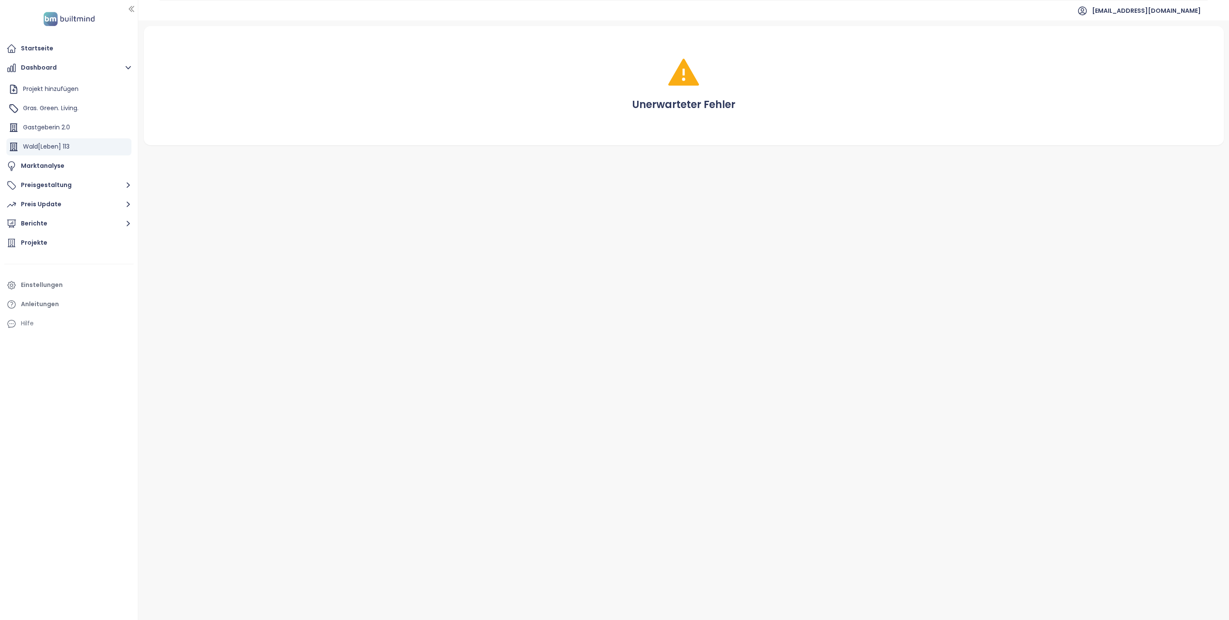
click at [303, 181] on div "Unerwarteter Fehler" at bounding box center [683, 319] width 1091 height 599
click at [73, 188] on button "Preisgestaltung" at bounding box center [68, 185] width 129 height 17
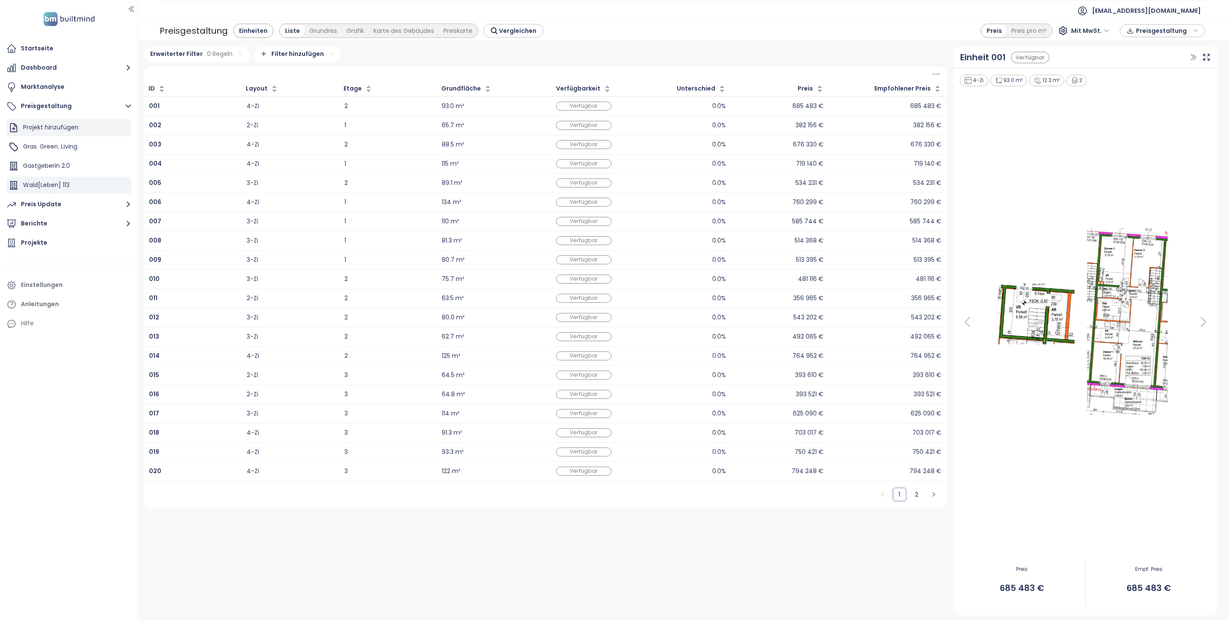
click at [55, 130] on div "Projekt hinzufügen" at bounding box center [50, 127] width 55 height 11
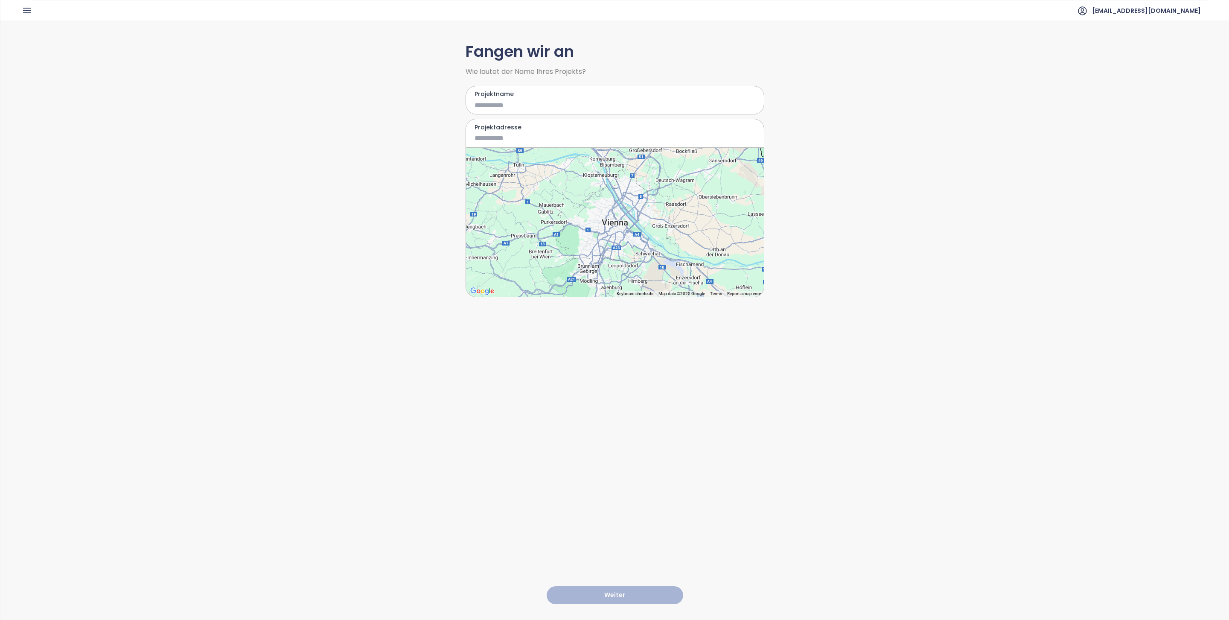
click at [31, 2] on div "arwag@arwag.at" at bounding box center [615, 10] width 1186 height 21
click at [31, 7] on icon "button" at bounding box center [27, 10] width 11 height 11
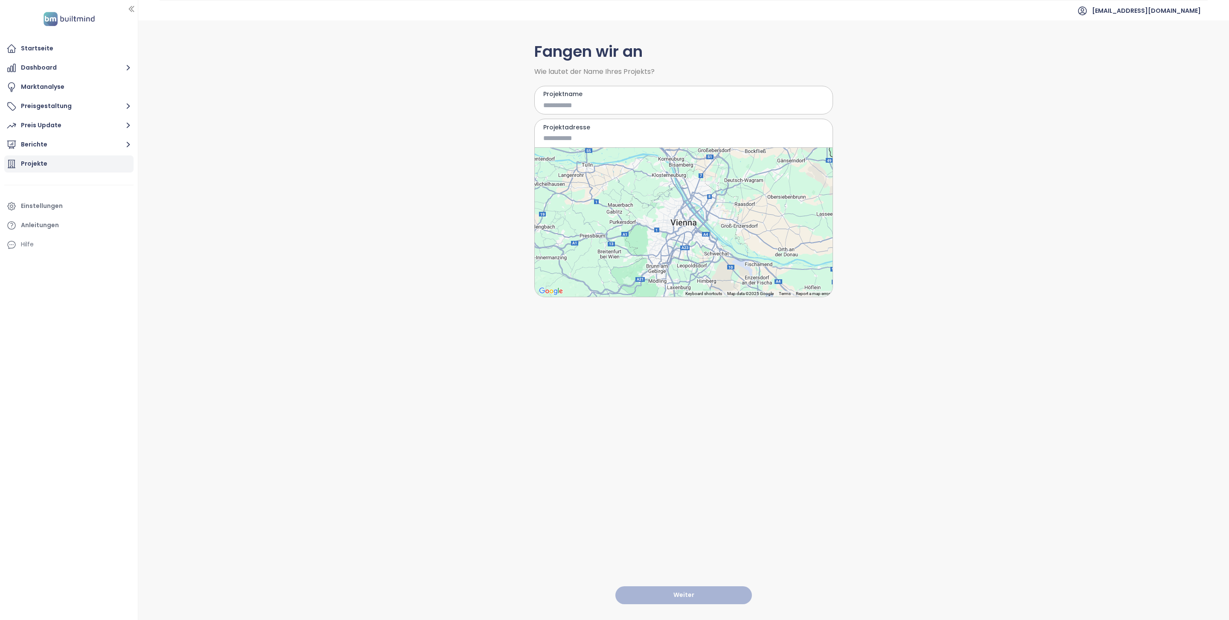
click at [60, 157] on div "Projekte" at bounding box center [68, 163] width 129 height 17
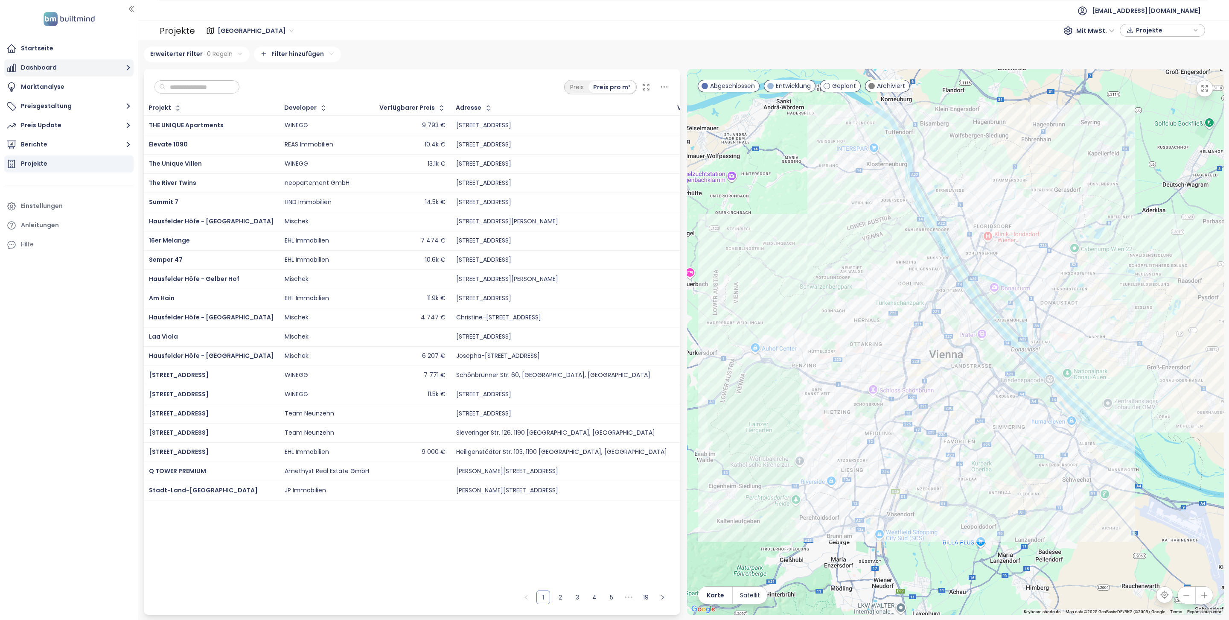
click at [37, 69] on button "Dashboard" at bounding box center [68, 67] width 129 height 17
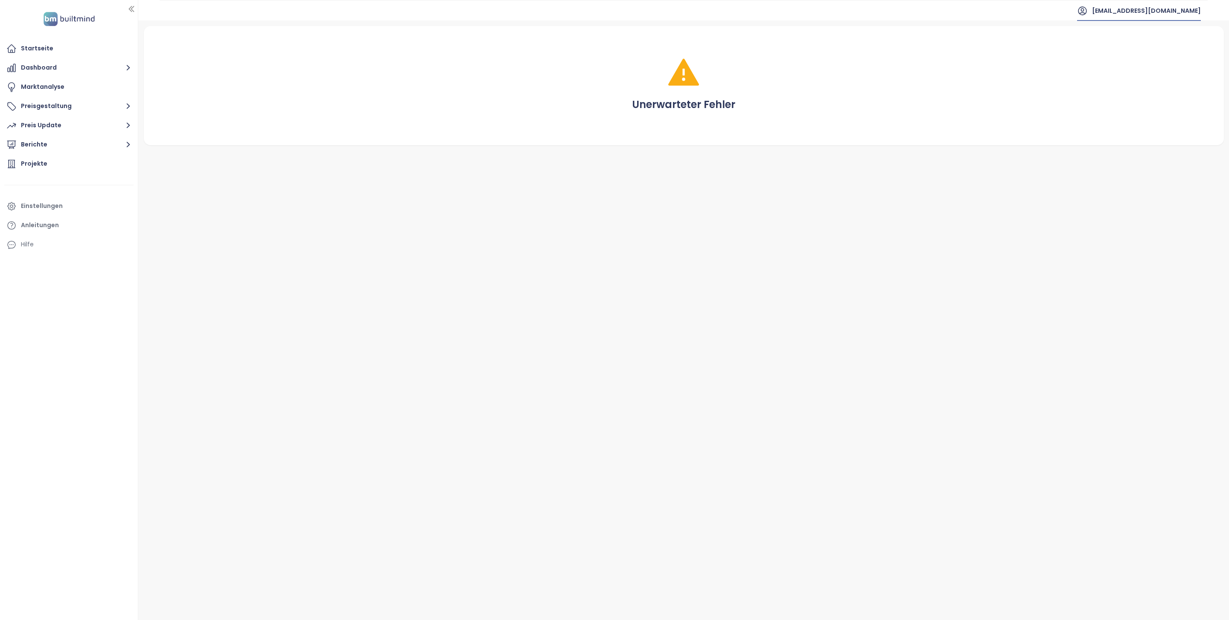
click at [1176, 4] on span "[EMAIL_ADDRESS][DOMAIN_NAME]" at bounding box center [1146, 10] width 109 height 20
click at [1157, 31] on span "Abmelden" at bounding box center [1156, 34] width 31 height 9
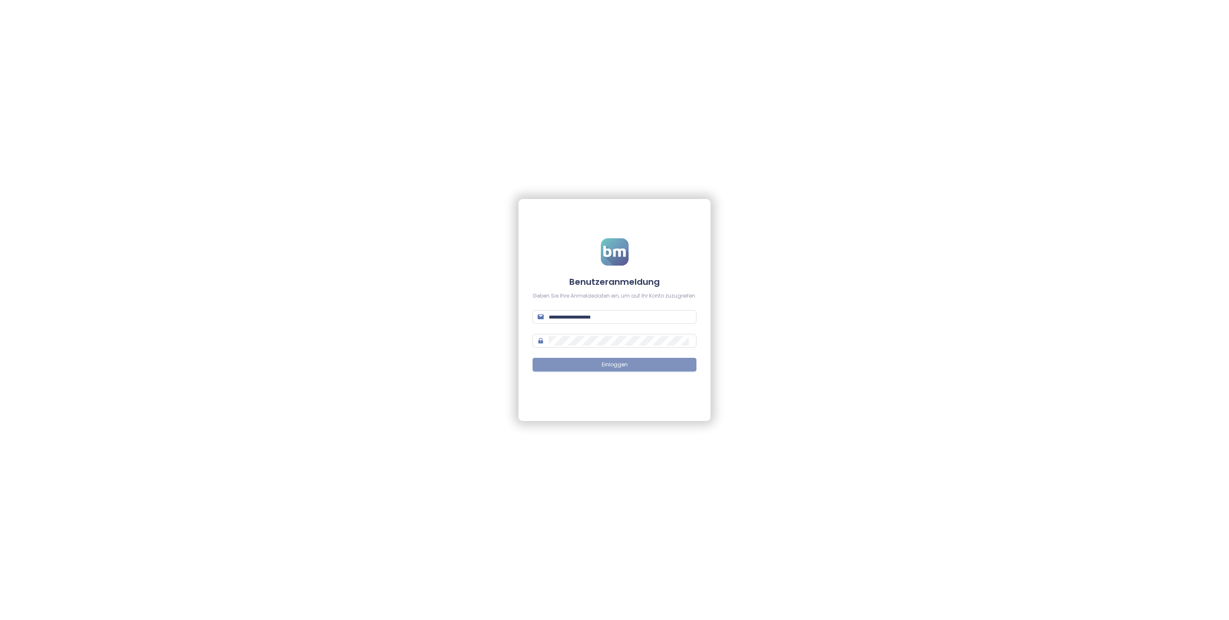
type input "**********"
click at [600, 364] on button "Einloggen" at bounding box center [615, 365] width 164 height 14
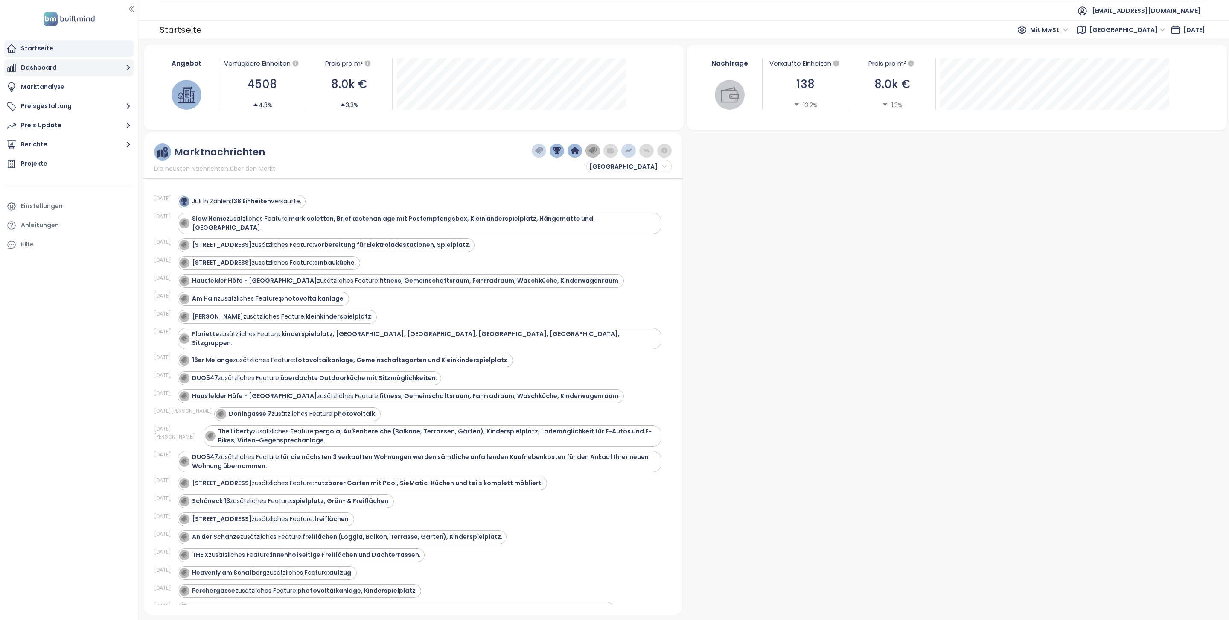
click at [132, 66] on icon "button" at bounding box center [128, 67] width 11 height 11
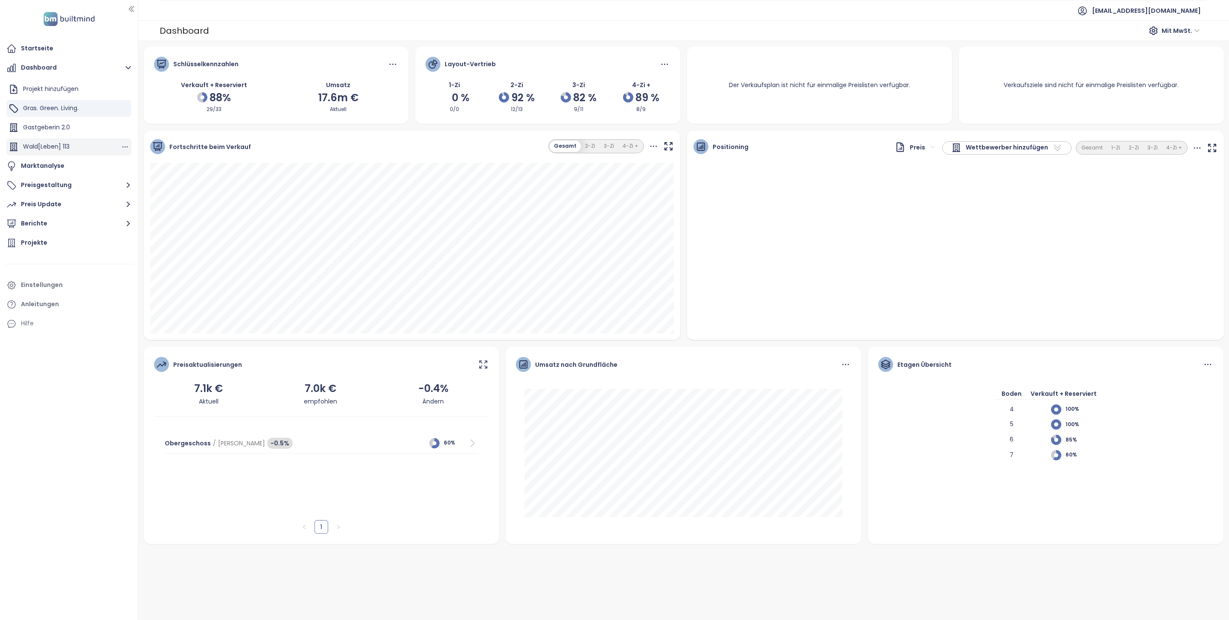
click at [92, 149] on div "Wald[Leben] 113" at bounding box center [68, 146] width 125 height 17
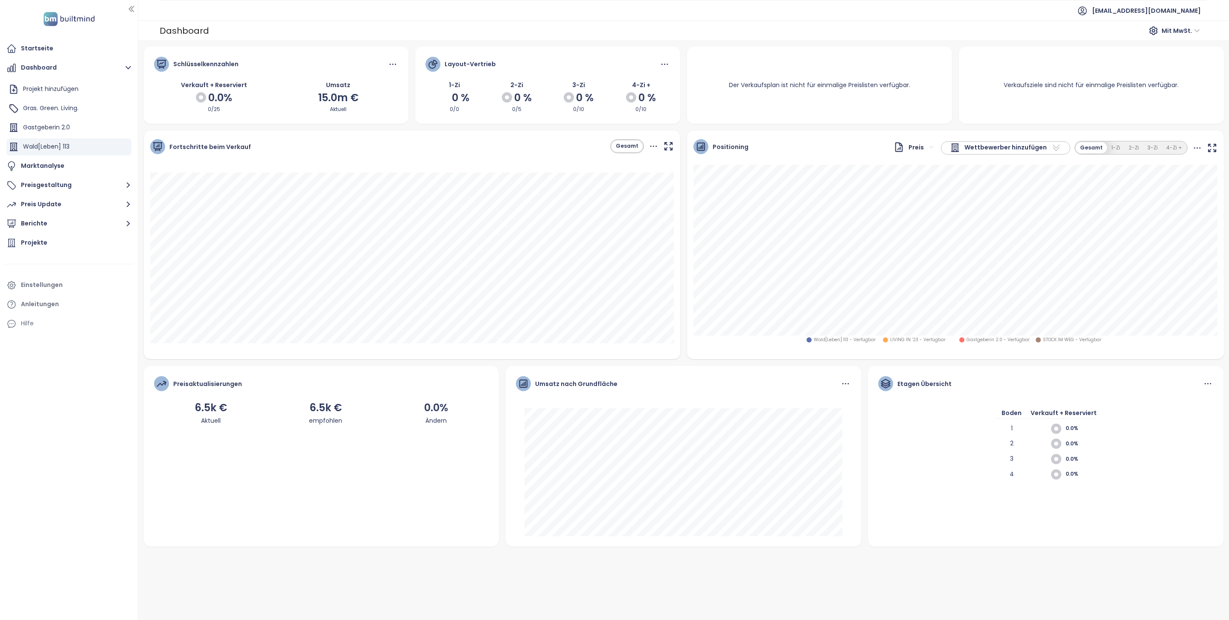
click at [987, 152] on span "Wettbewerber hinzufügen" at bounding box center [1005, 148] width 82 height 10
click at [990, 164] on input "text" at bounding box center [987, 162] width 69 height 13
type input "**"
click at [972, 178] on span "16er Melange" at bounding box center [980, 177] width 39 height 11
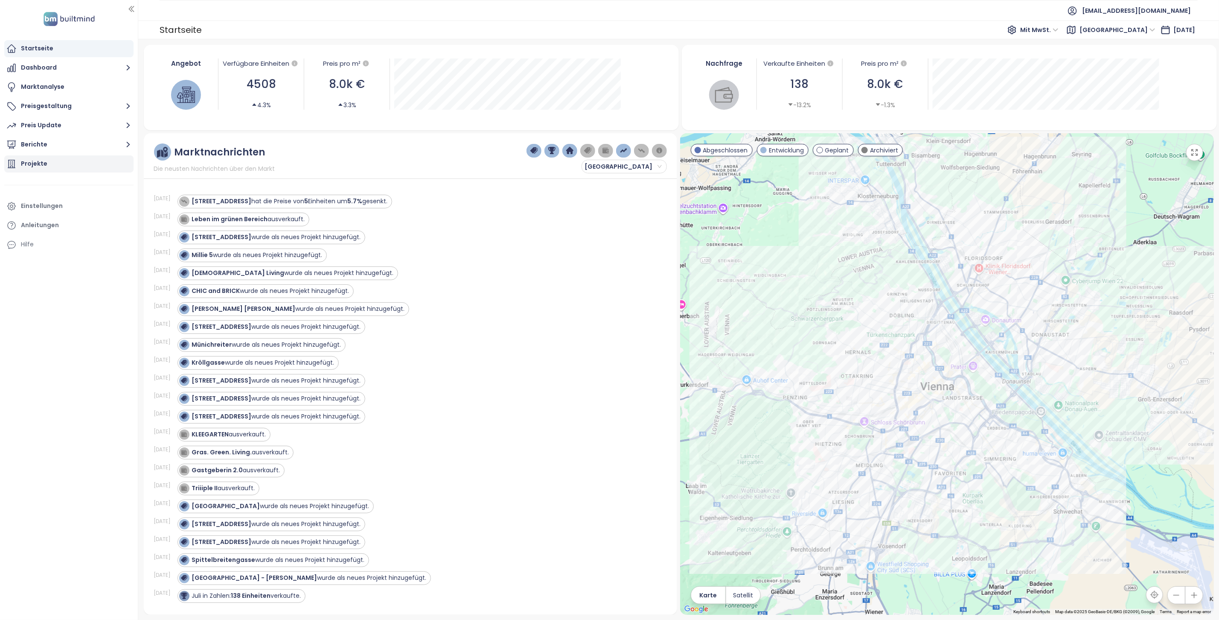
click at [78, 171] on div "Projekte" at bounding box center [68, 163] width 129 height 17
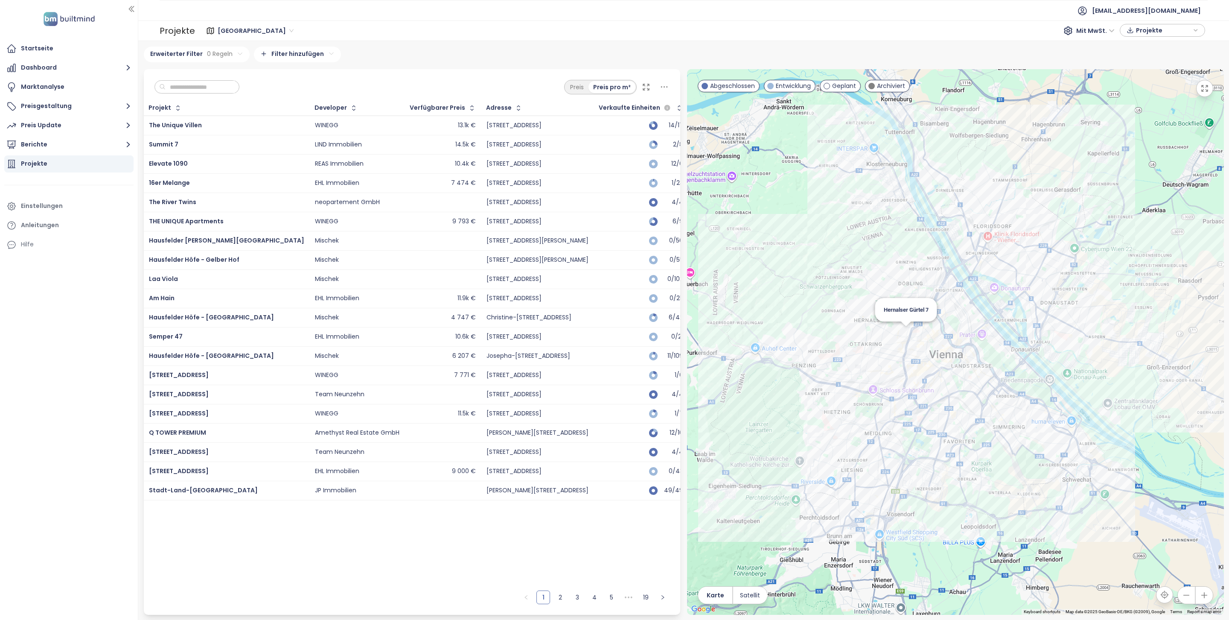
click at [903, 330] on div "Hernalser Gürtel 7" at bounding box center [955, 341] width 537 height 545
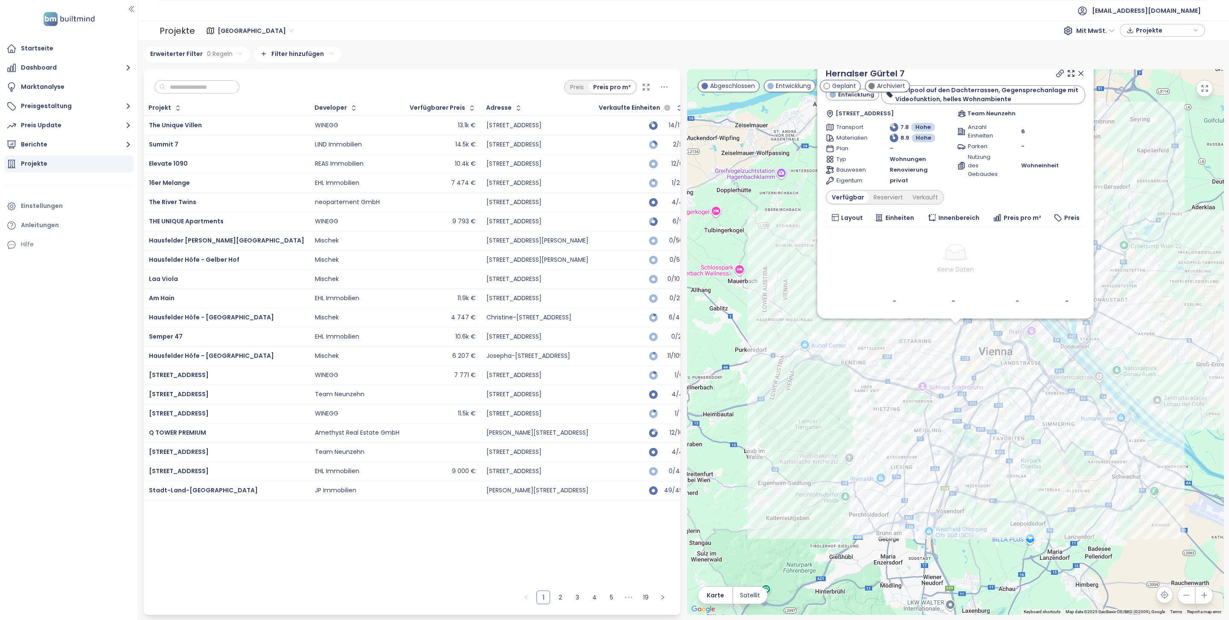
click at [1084, 74] on icon at bounding box center [1081, 73] width 9 height 9
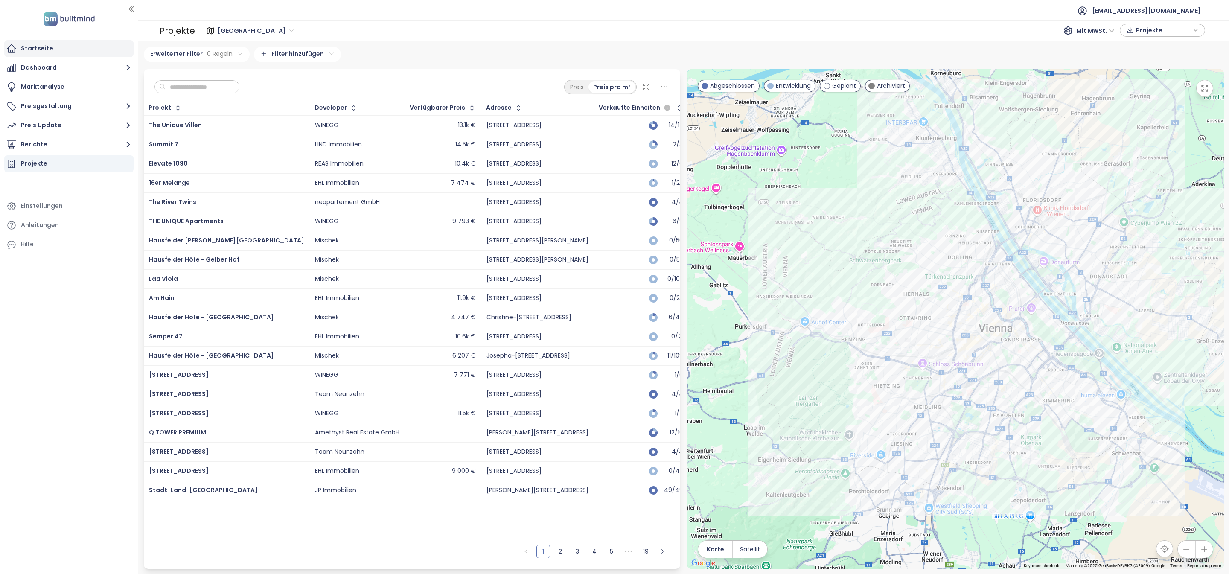
click at [74, 50] on div "Startseite" at bounding box center [68, 48] width 129 height 17
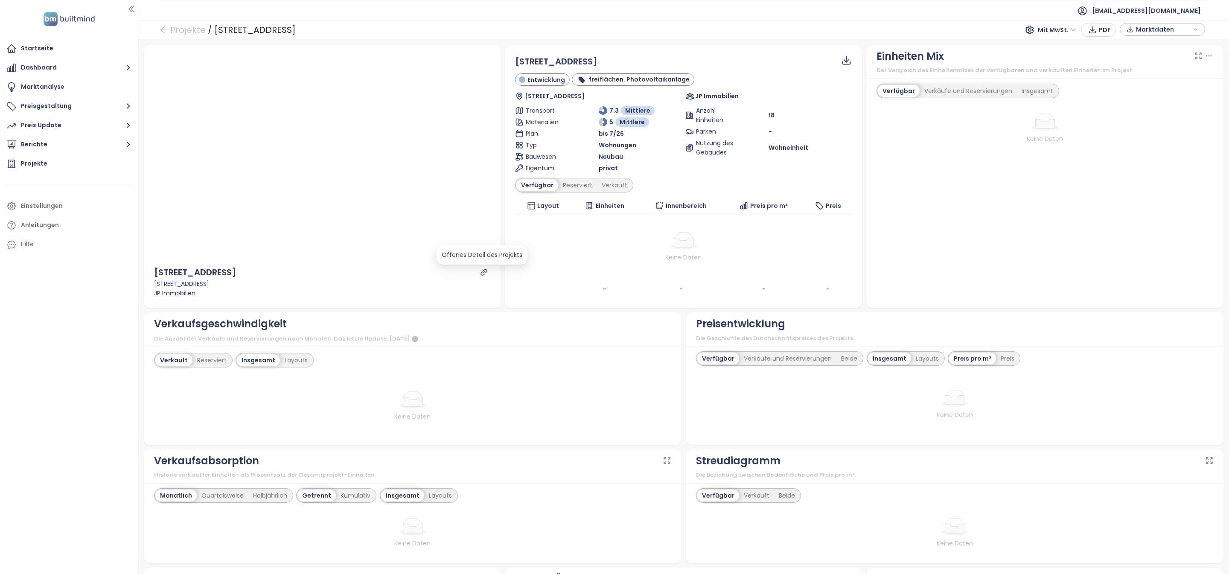
click at [480, 273] on icon "link" at bounding box center [484, 272] width 8 height 8
click at [570, 59] on span "[STREET_ADDRESS]" at bounding box center [556, 61] width 82 height 12
copy div "[STREET_ADDRESS]"
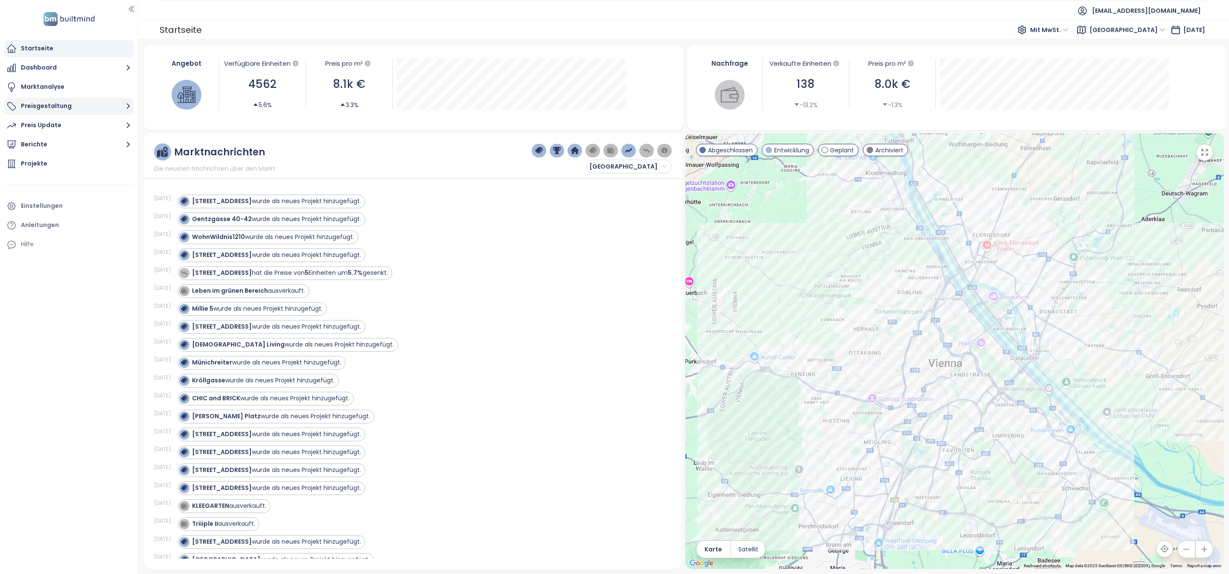
click at [70, 105] on button "Preisgestaltung" at bounding box center [68, 106] width 129 height 17
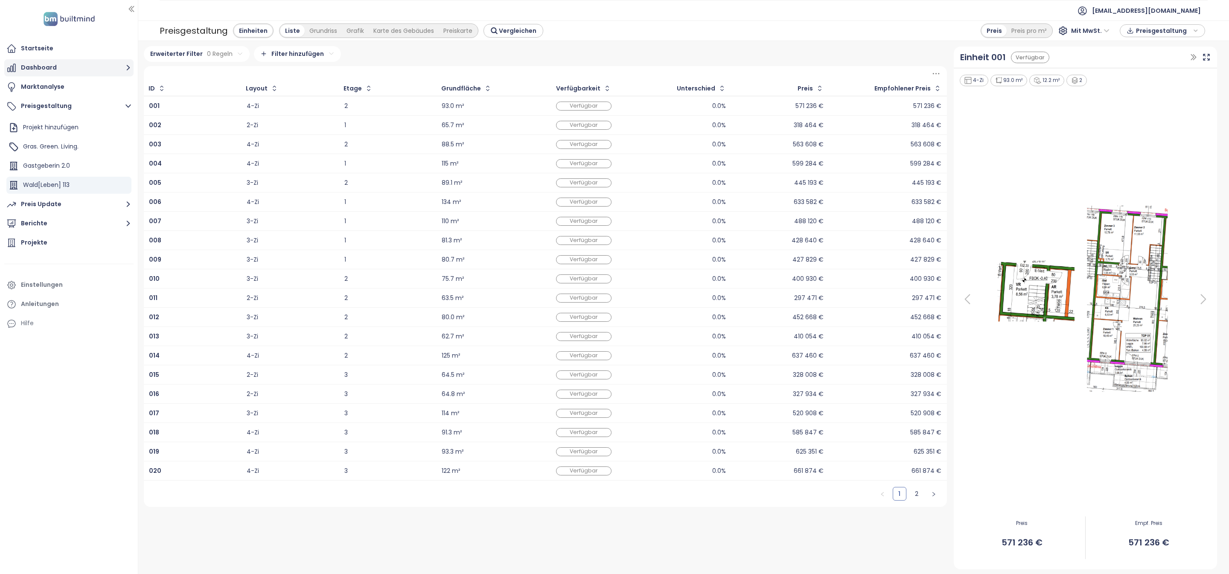
click at [66, 74] on button "Dashboard" at bounding box center [68, 67] width 129 height 17
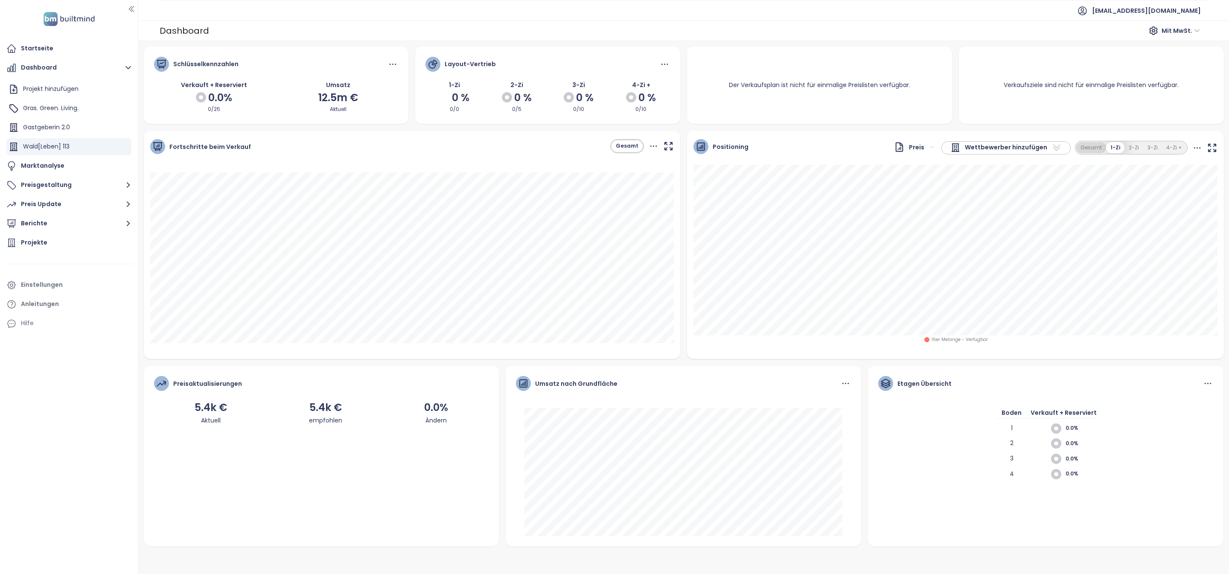
click at [1085, 145] on button "Gesamt" at bounding box center [1091, 148] width 30 height 12
click at [1135, 150] on button "2-Zi" at bounding box center [1133, 148] width 19 height 12
click at [1101, 150] on button "Gesamt" at bounding box center [1092, 148] width 30 height 12
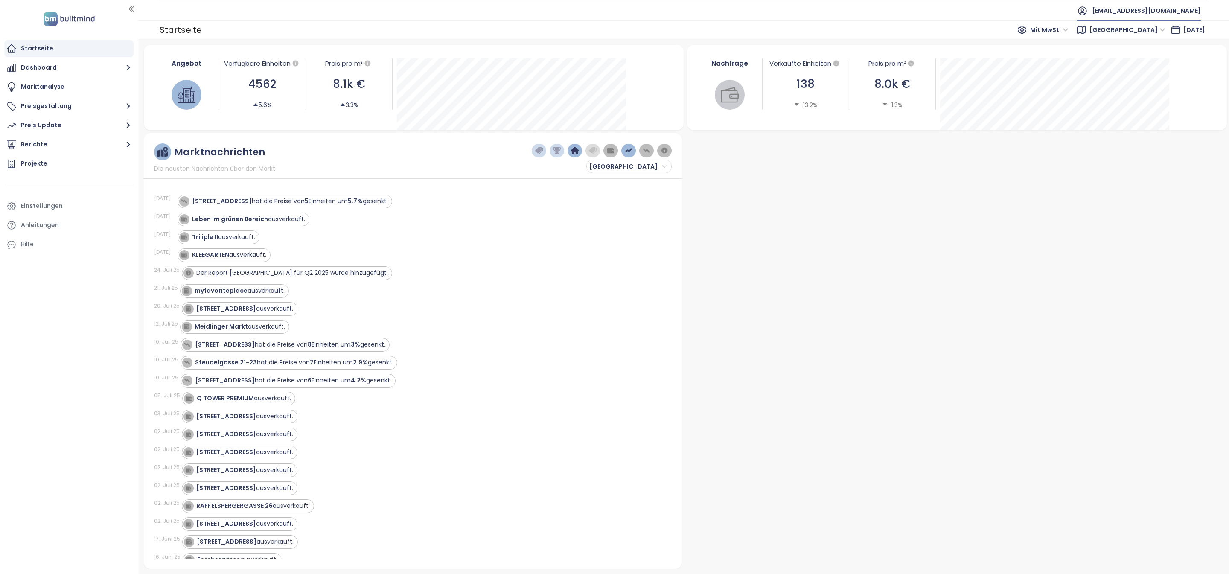
click at [1192, 9] on span "[EMAIL_ADDRESS][DOMAIN_NAME]" at bounding box center [1146, 10] width 109 height 20
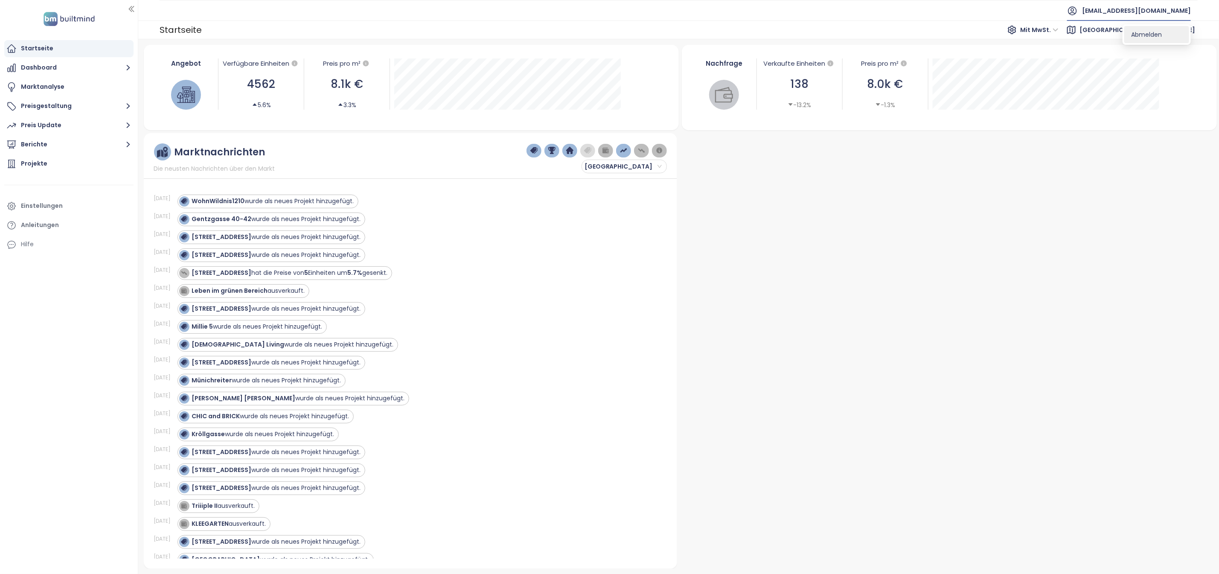
click at [1153, 30] on span "Abmelden" at bounding box center [1146, 34] width 31 height 9
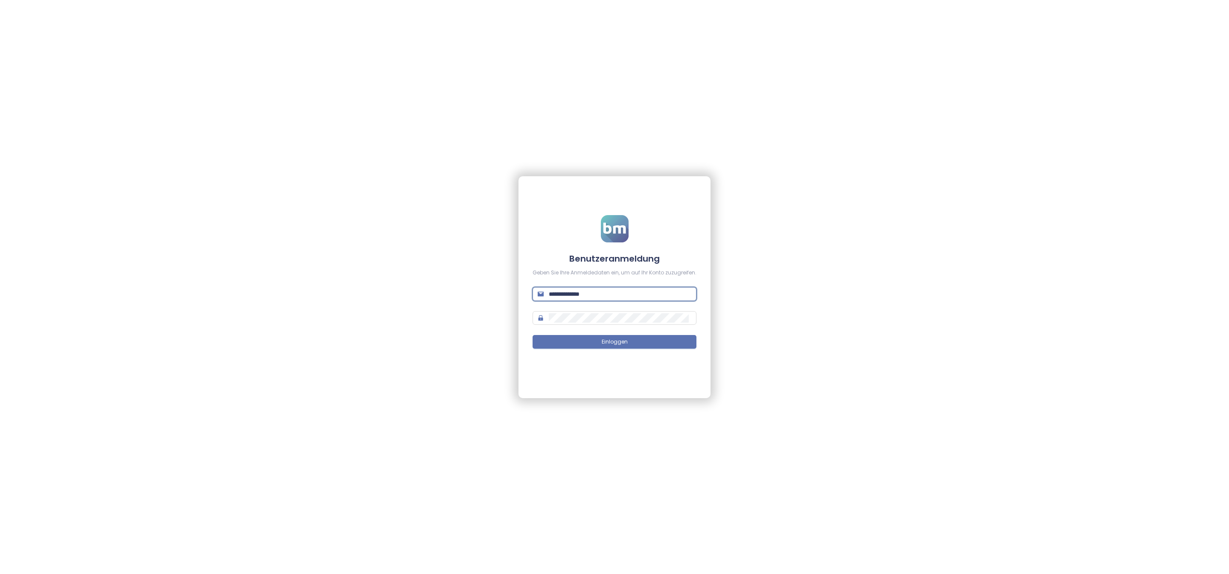
click at [585, 289] on input "**********" at bounding box center [620, 293] width 143 height 9
type input "**********"
click at [620, 346] on span "Einloggen" at bounding box center [615, 342] width 26 height 8
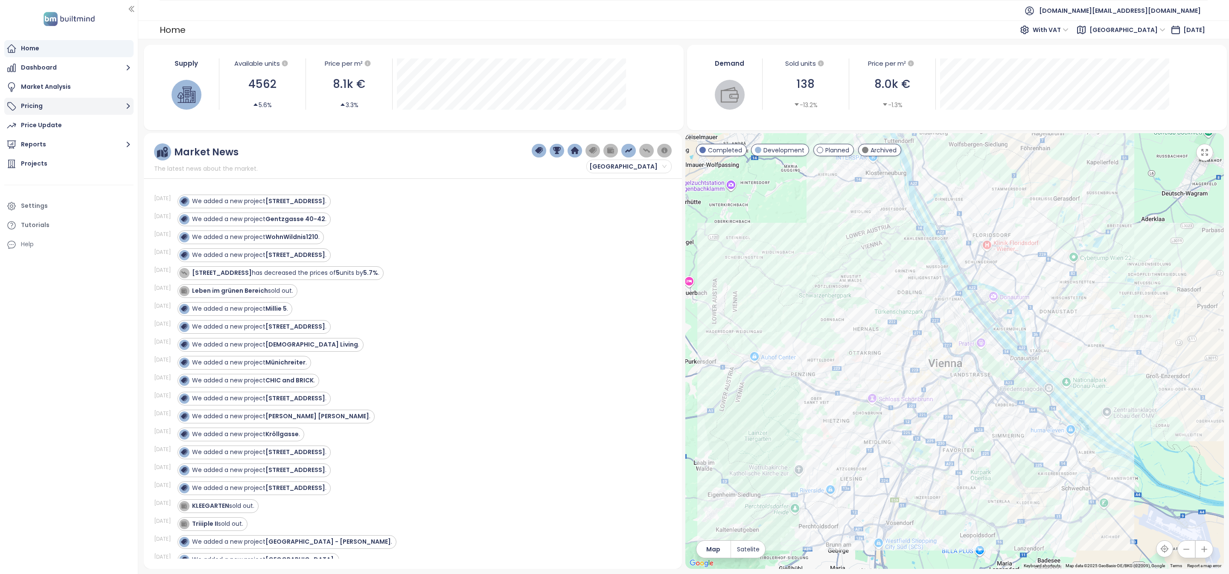
click at [53, 109] on button "Pricing" at bounding box center [68, 106] width 129 height 17
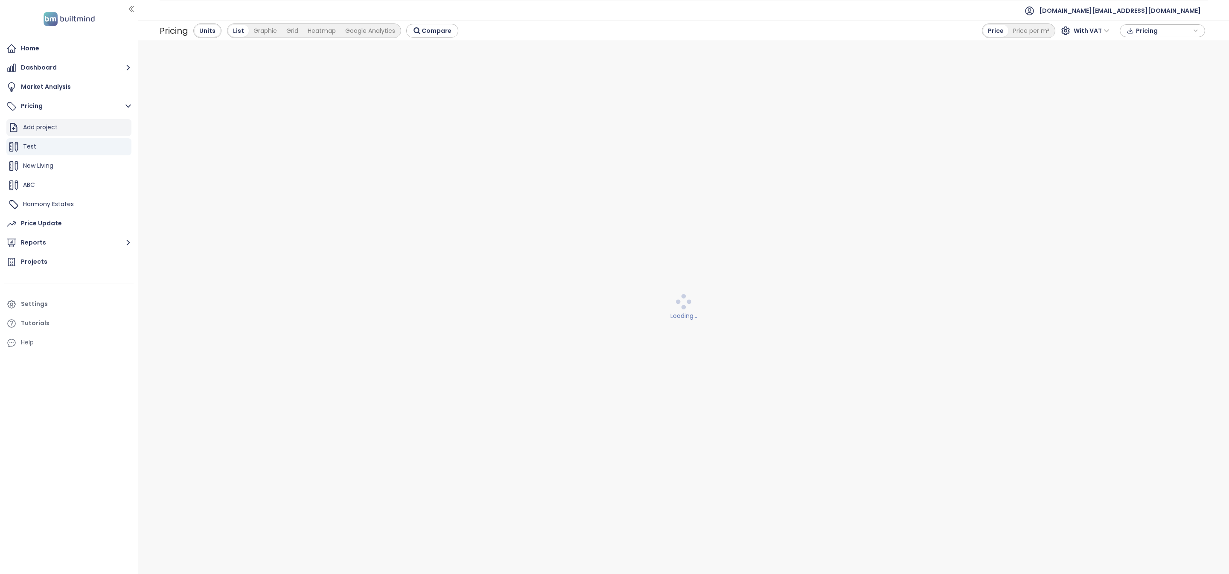
click at [50, 119] on div "Add project" at bounding box center [68, 127] width 125 height 17
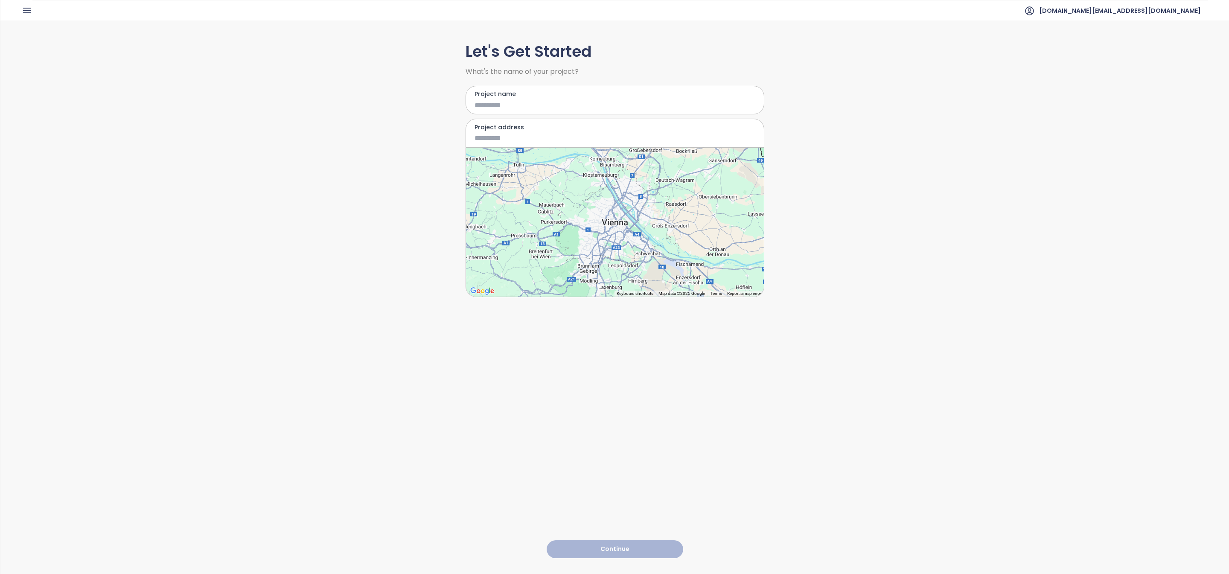
click at [524, 100] on input "Project name" at bounding box center [609, 105] width 268 height 11
type input "****"
click at [510, 135] on input "Project address" at bounding box center [609, 138] width 268 height 11
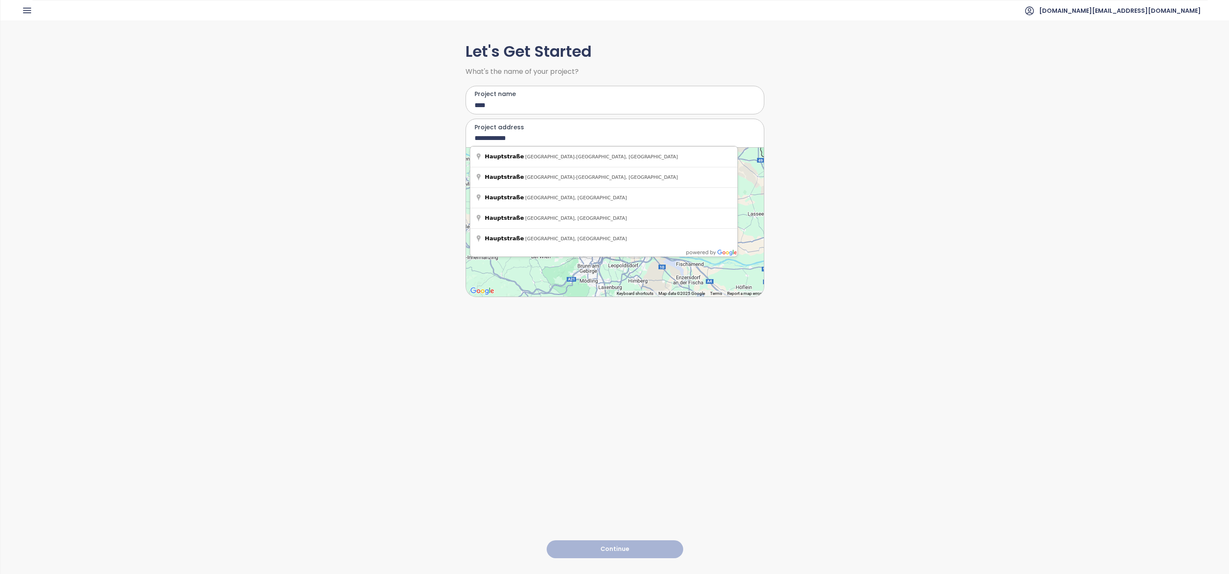
click at [506, 131] on label "Project address" at bounding box center [615, 126] width 281 height 9
click at [506, 133] on input "**********" at bounding box center [609, 138] width 268 height 11
click at [506, 139] on input "**********" at bounding box center [609, 138] width 268 height 11
type input "*"
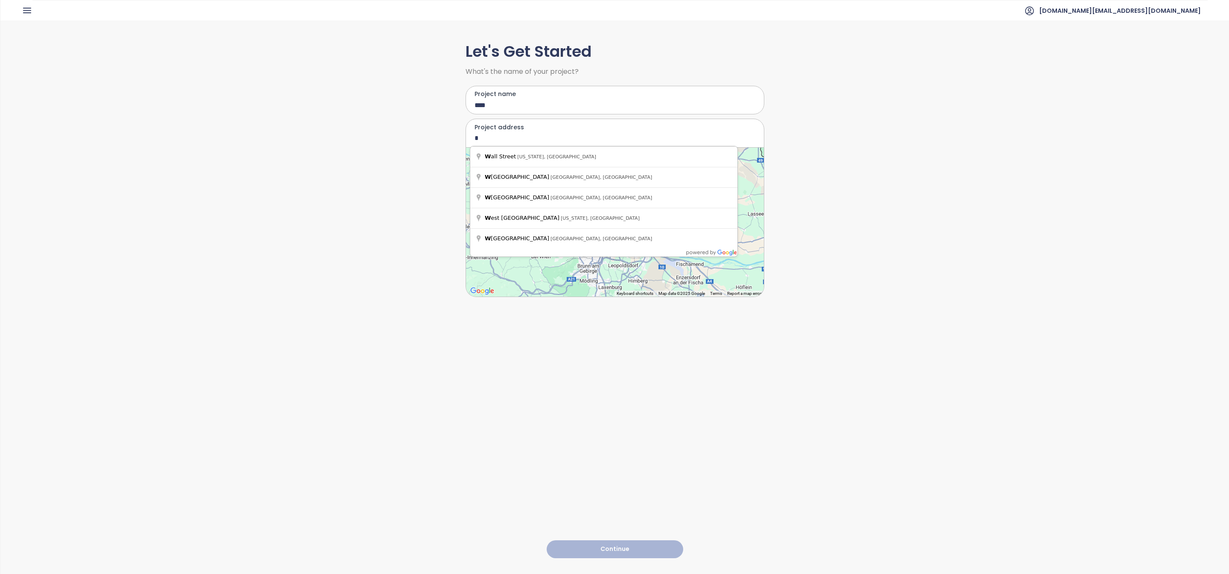
type input "*"
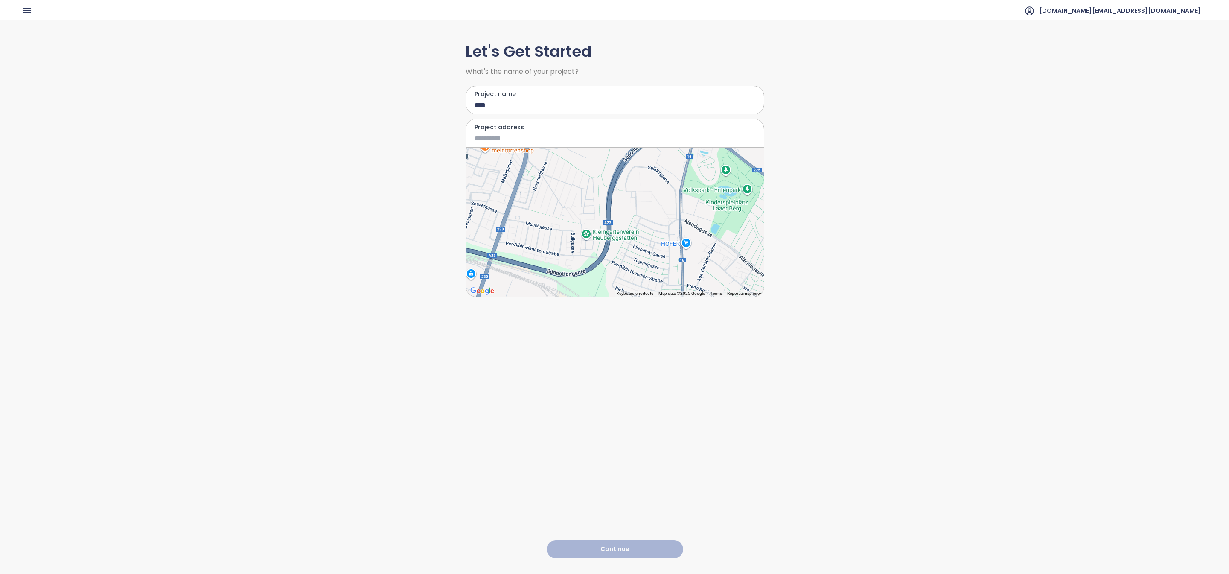
click at [583, 195] on div at bounding box center [615, 222] width 298 height 149
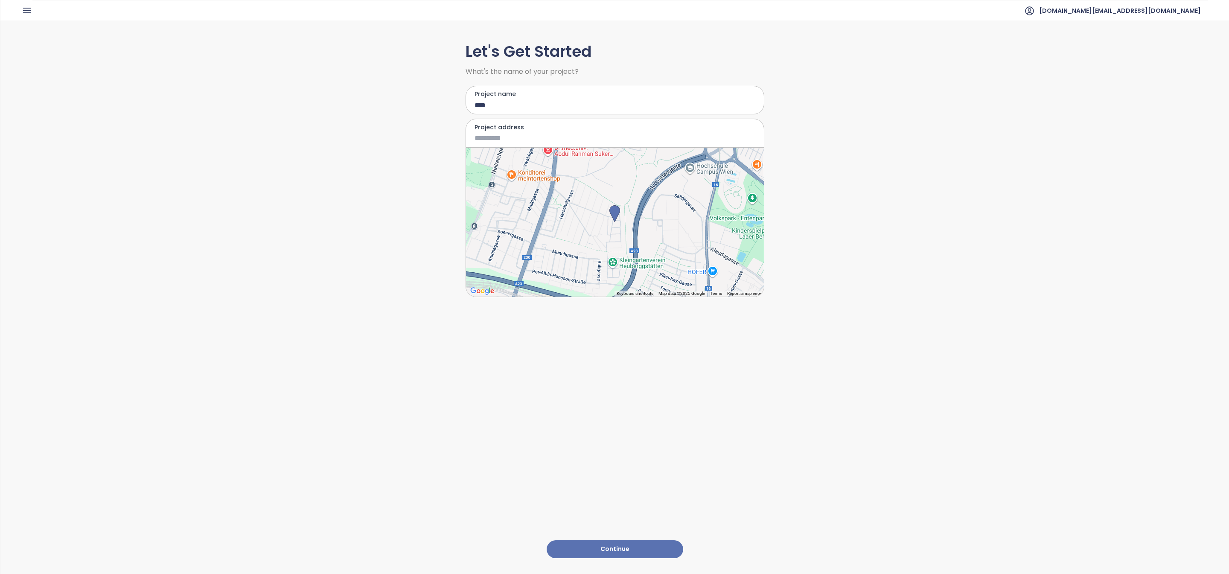
type input "**********"
click at [649, 544] on button "Continue" at bounding box center [615, 549] width 137 height 18
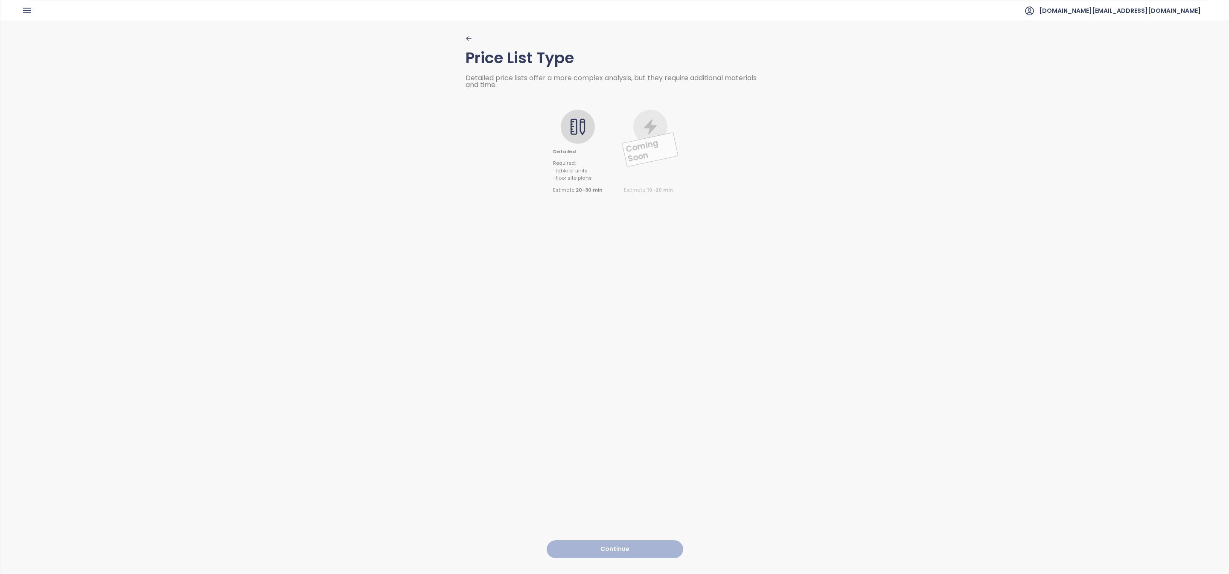
click at [570, 148] on span "Detailed" at bounding box center [578, 152] width 50 height 8
click at [624, 549] on div "Price List Type Detailed price lists offer a more complex analysis, but they re…" at bounding box center [615, 296] width 299 height 553
click at [625, 540] on button "Continue" at bounding box center [615, 549] width 137 height 18
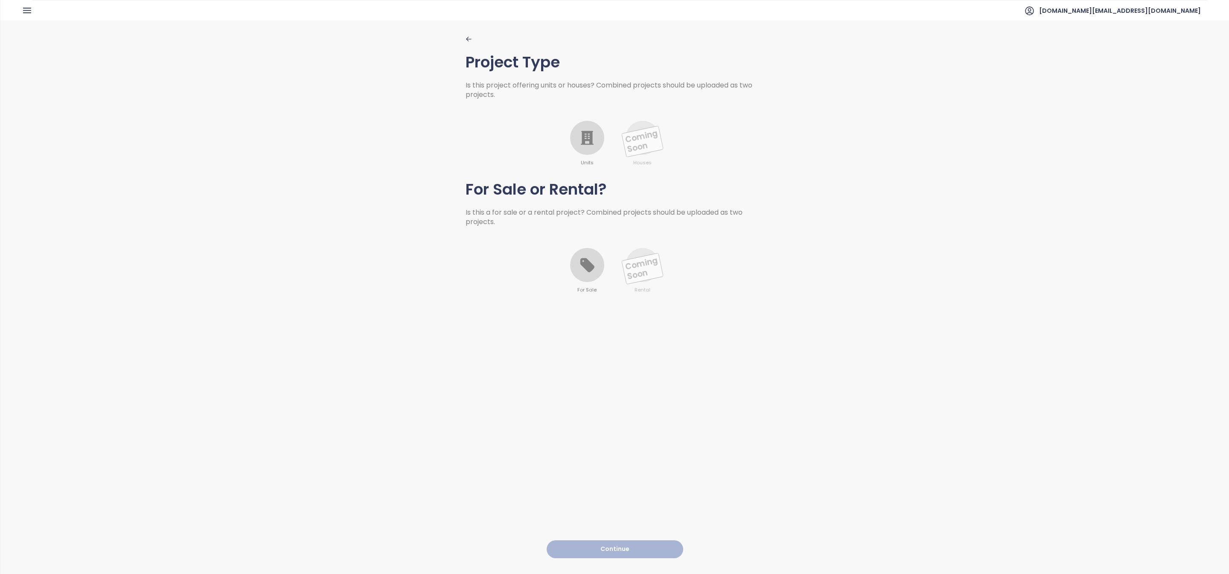
drag, startPoint x: 570, startPoint y: 145, endPoint x: 592, endPoint y: 277, distance: 134.6
click at [570, 145] on div at bounding box center [587, 138] width 34 height 34
click at [590, 277] on div at bounding box center [587, 265] width 34 height 34
click at [605, 540] on button "Continue" at bounding box center [615, 549] width 137 height 18
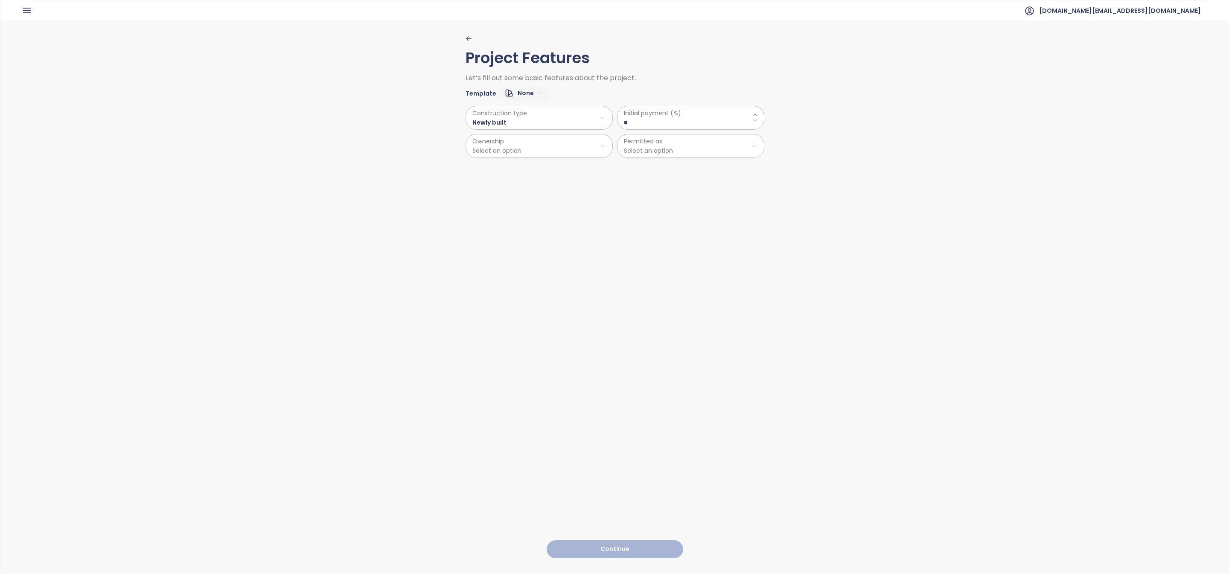
click at [540, 131] on div "Construction type Newly built Ownership Select an option" at bounding box center [539, 132] width 147 height 52
click at [628, 123] on \(\%\) "*" at bounding box center [691, 122] width 134 height 9
type \(\%\) "**"
click at [551, 148] on html "Home Dashboard Market Analysis Pricing Price Update Reports Projects Settings T…" at bounding box center [614, 287] width 1229 height 574
click at [531, 168] on span "Private" at bounding box center [534, 168] width 142 height 12
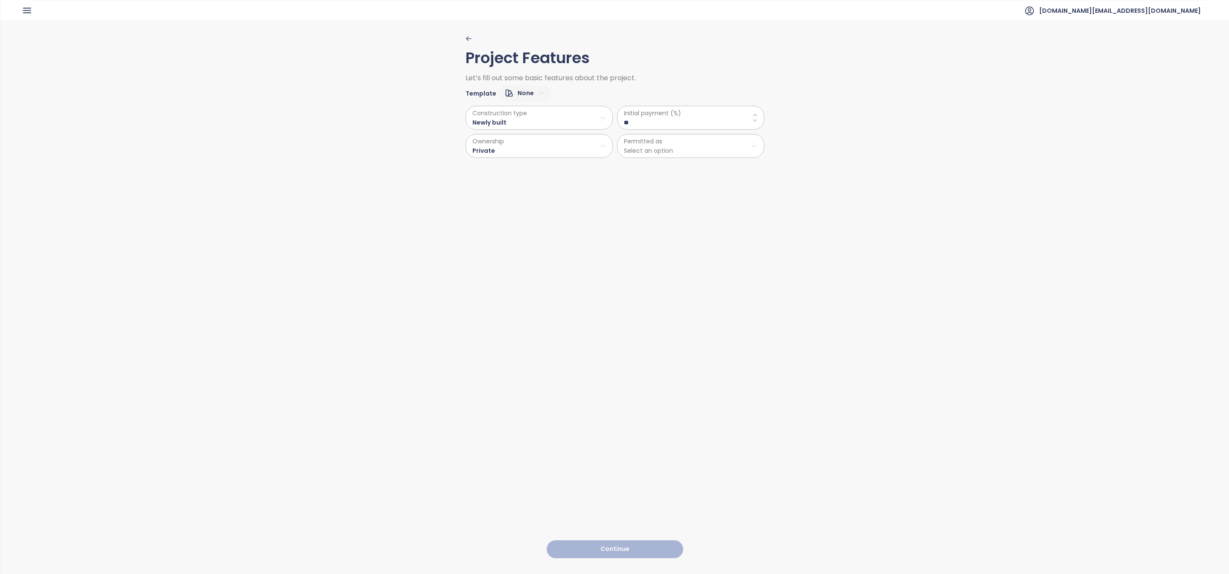
click at [669, 158] on html "Home Dashboard Market Analysis Pricing Price Update Reports Projects Settings T…" at bounding box center [614, 287] width 1229 height 574
click at [663, 172] on span "Residential" at bounding box center [685, 168] width 142 height 12
click at [614, 541] on button "Continue" at bounding box center [615, 549] width 137 height 18
click at [518, 96] on html "Home Dashboard Market Analysis Pricing Price Update Reports Projects Settings T…" at bounding box center [614, 287] width 1229 height 574
click at [526, 137] on span "Medium" at bounding box center [518, 135] width 34 height 12
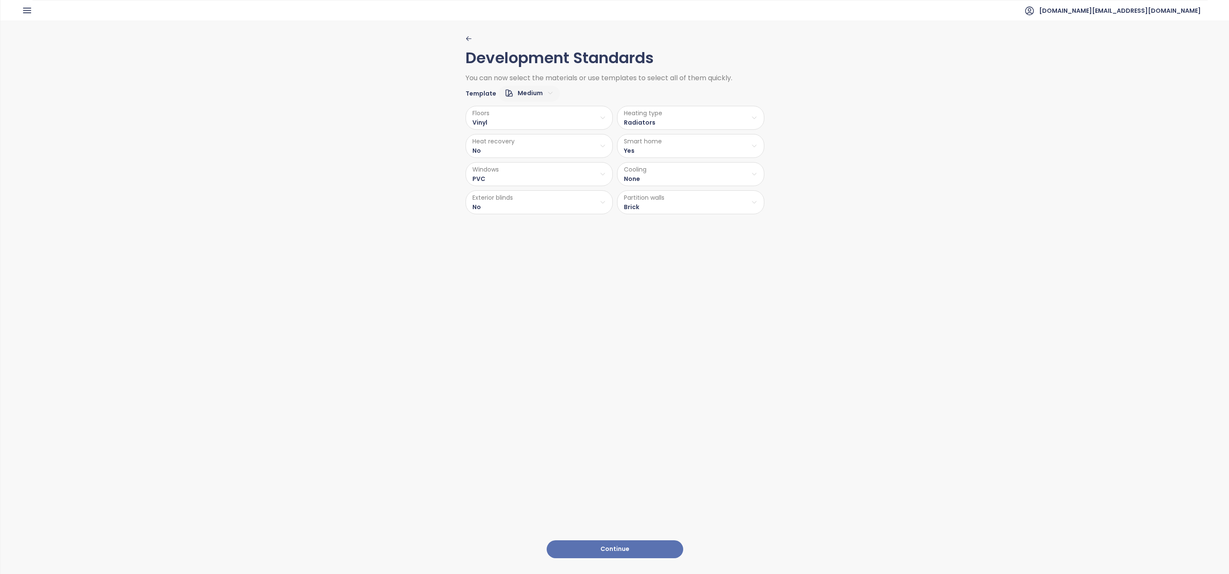
click at [581, 540] on button "Continue" at bounding box center [615, 549] width 137 height 18
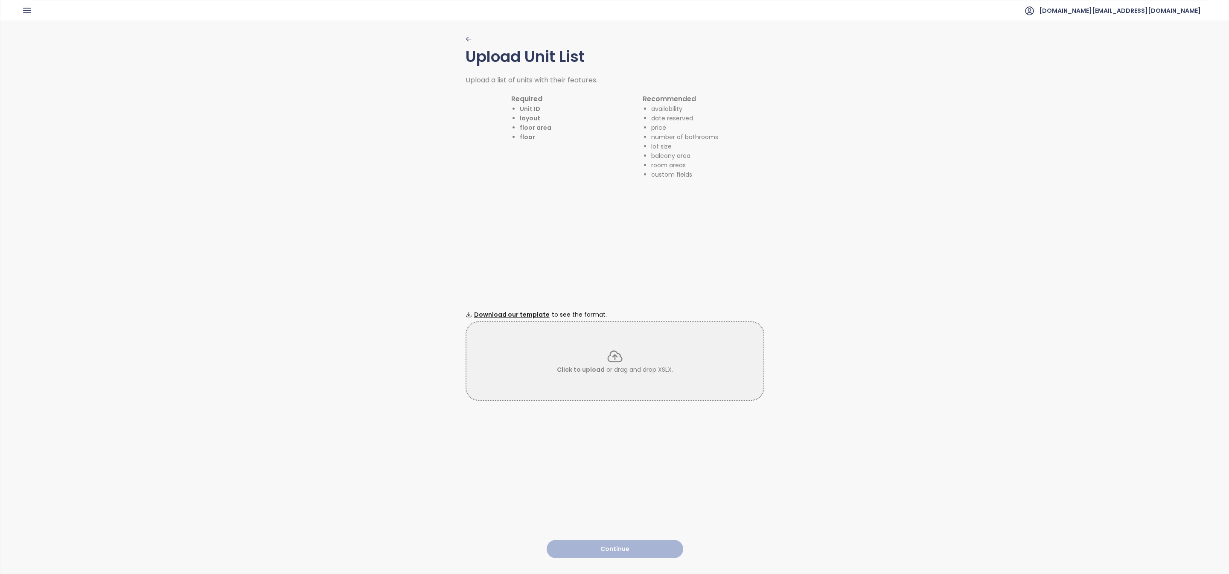
click at [574, 358] on div "Click to upload or drag and drop XSLX." at bounding box center [614, 361] width 297 height 26
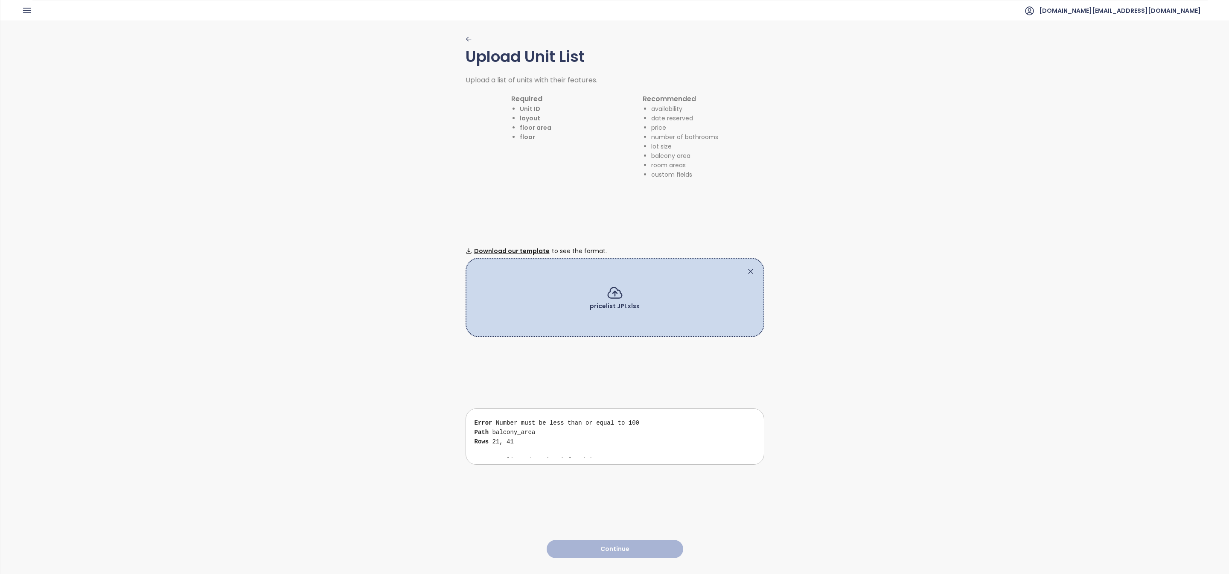
scroll to position [41, 0]
click at [577, 429] on div "Error Number must be less than or equal to 100 Path balcony_area Rows 21, 41" at bounding box center [618, 442] width 287 height 38
click at [746, 268] on icon at bounding box center [750, 271] width 9 height 9
click at [744, 268] on div "pricelist JPI.xlsx" at bounding box center [615, 297] width 299 height 79
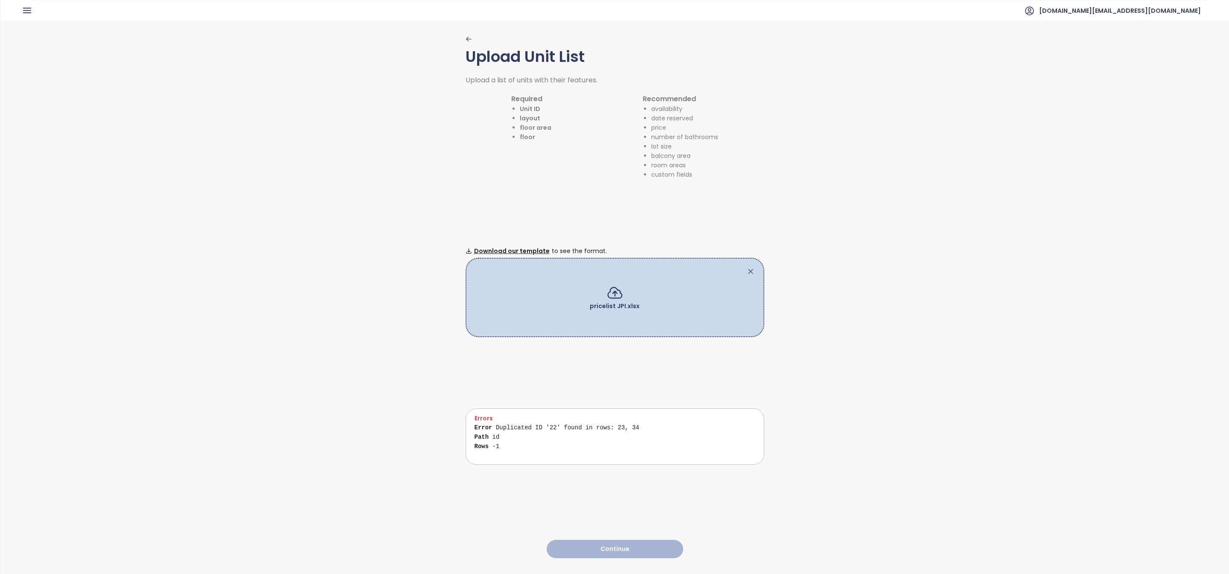
scroll to position [5, 0]
click at [749, 270] on icon at bounding box center [750, 271] width 9 height 9
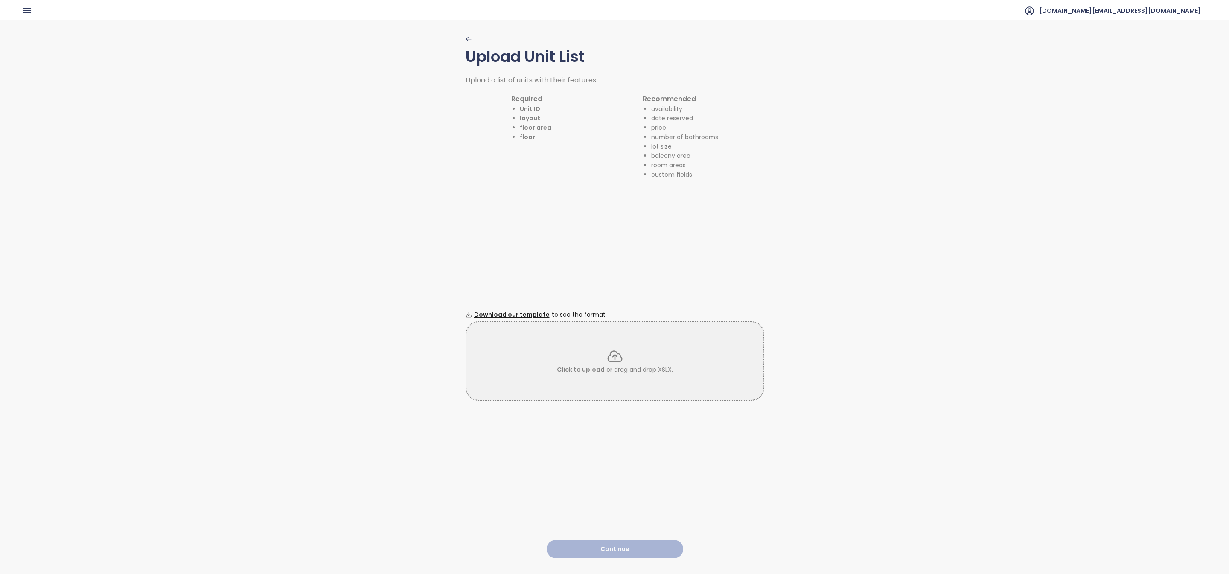
click at [747, 268] on div "Upload Unit List Upload a list of units with their features. Required Unit ID l…" at bounding box center [615, 296] width 299 height 553
click at [644, 379] on div "Click to upload or drag and drop XSLX." at bounding box center [615, 360] width 299 height 79
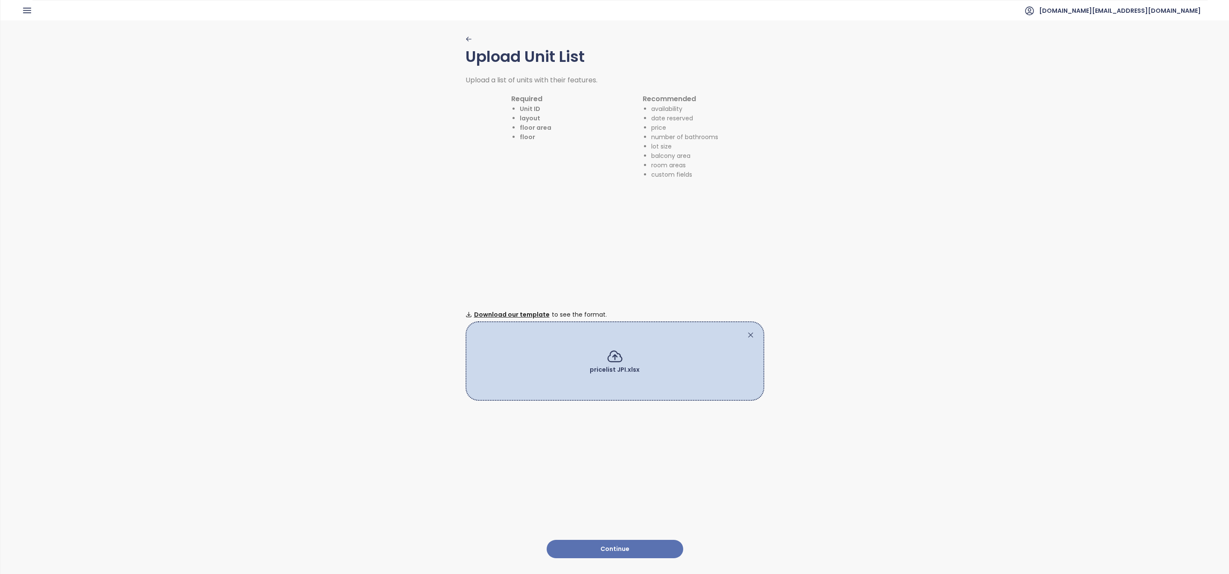
click at [651, 543] on button "Continue" at bounding box center [615, 549] width 137 height 18
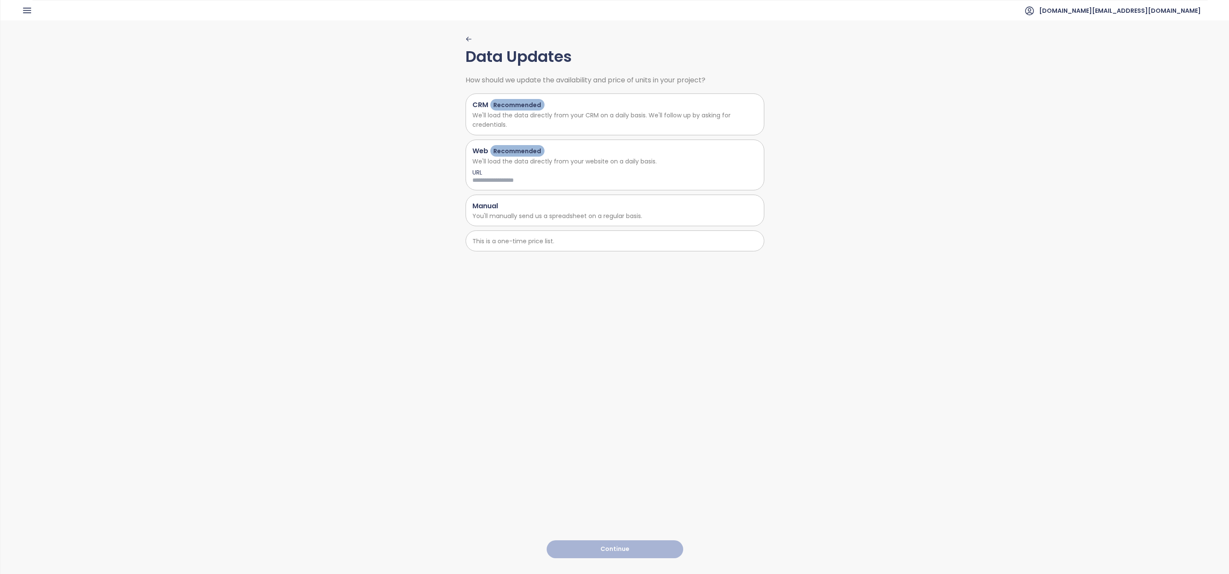
click at [487, 214] on p "You'll manually send us a spreadsheet on a regular basis." at bounding box center [614, 215] width 285 height 9
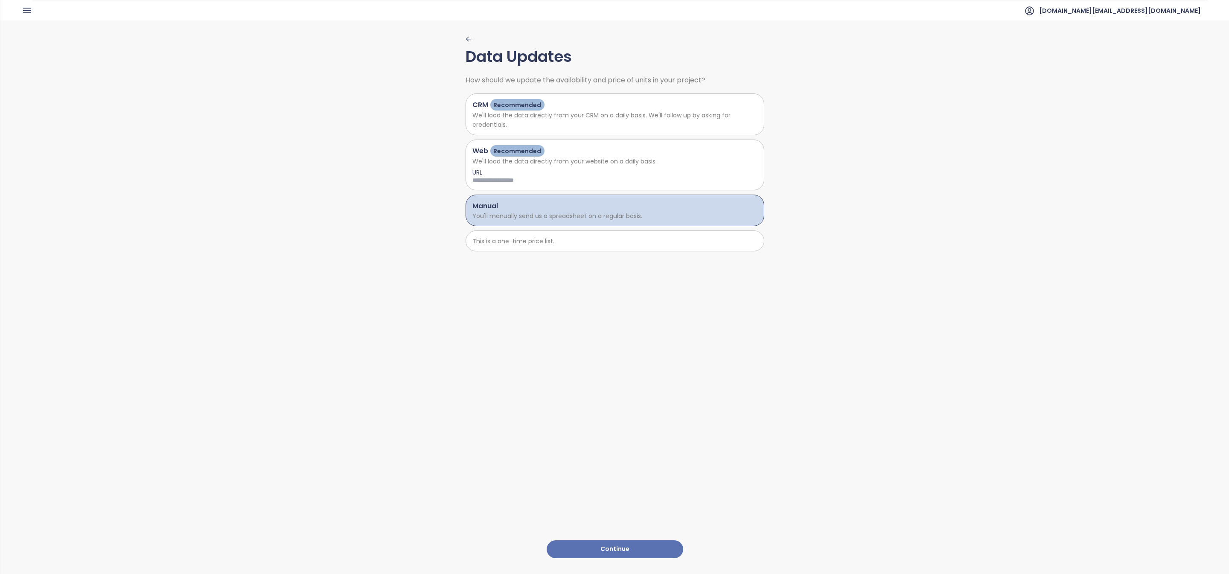
click at [601, 540] on button "Continue" at bounding box center [615, 549] width 137 height 18
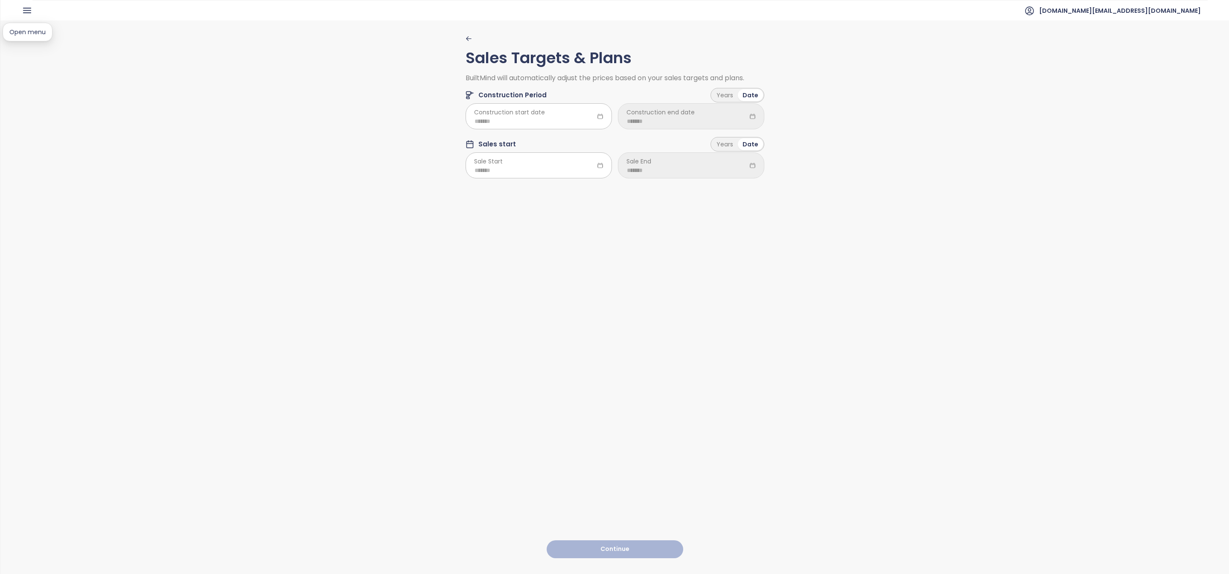
click at [28, 11] on icon "button" at bounding box center [26, 10] width 7 height 5
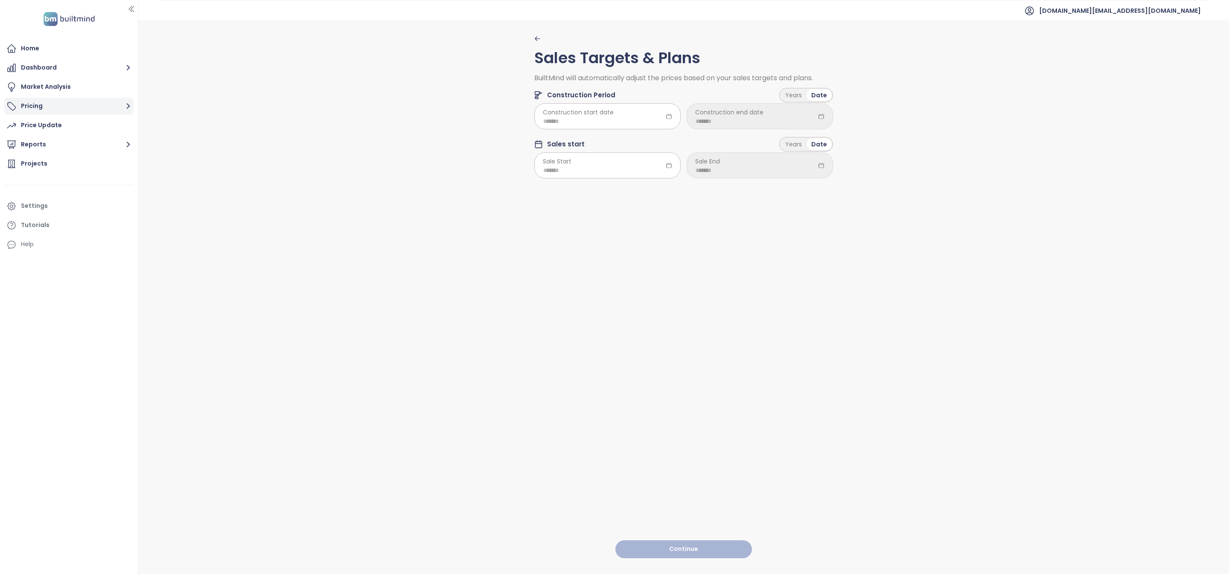
click at [63, 108] on button "Pricing" at bounding box center [68, 106] width 129 height 17
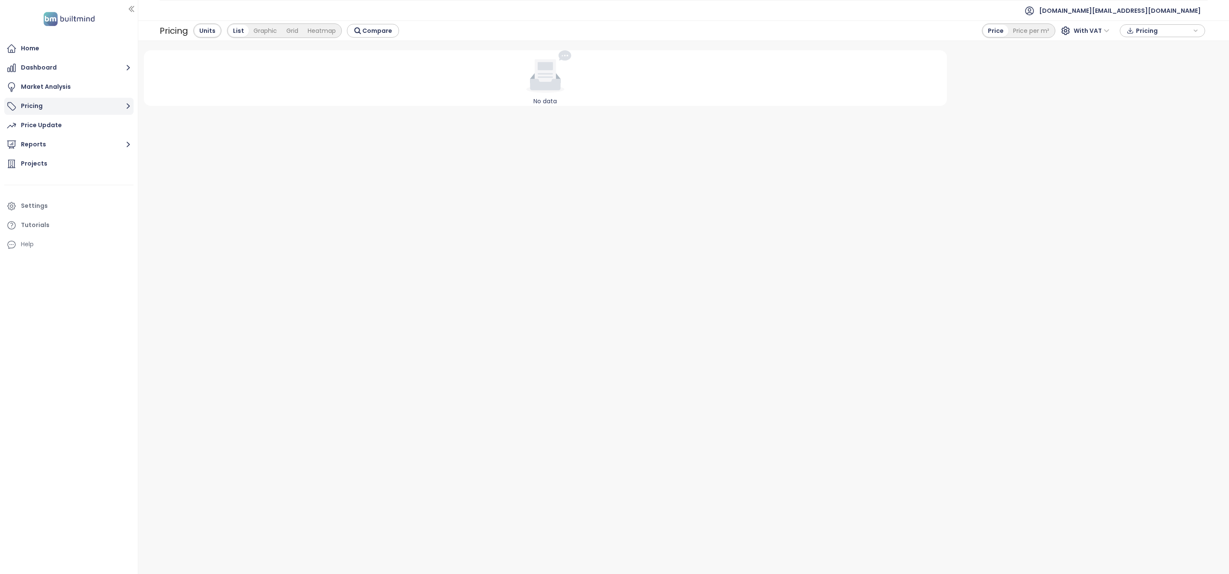
click at [46, 107] on button "Pricing" at bounding box center [68, 106] width 129 height 17
